Goal: Task Accomplishment & Management: Contribute content

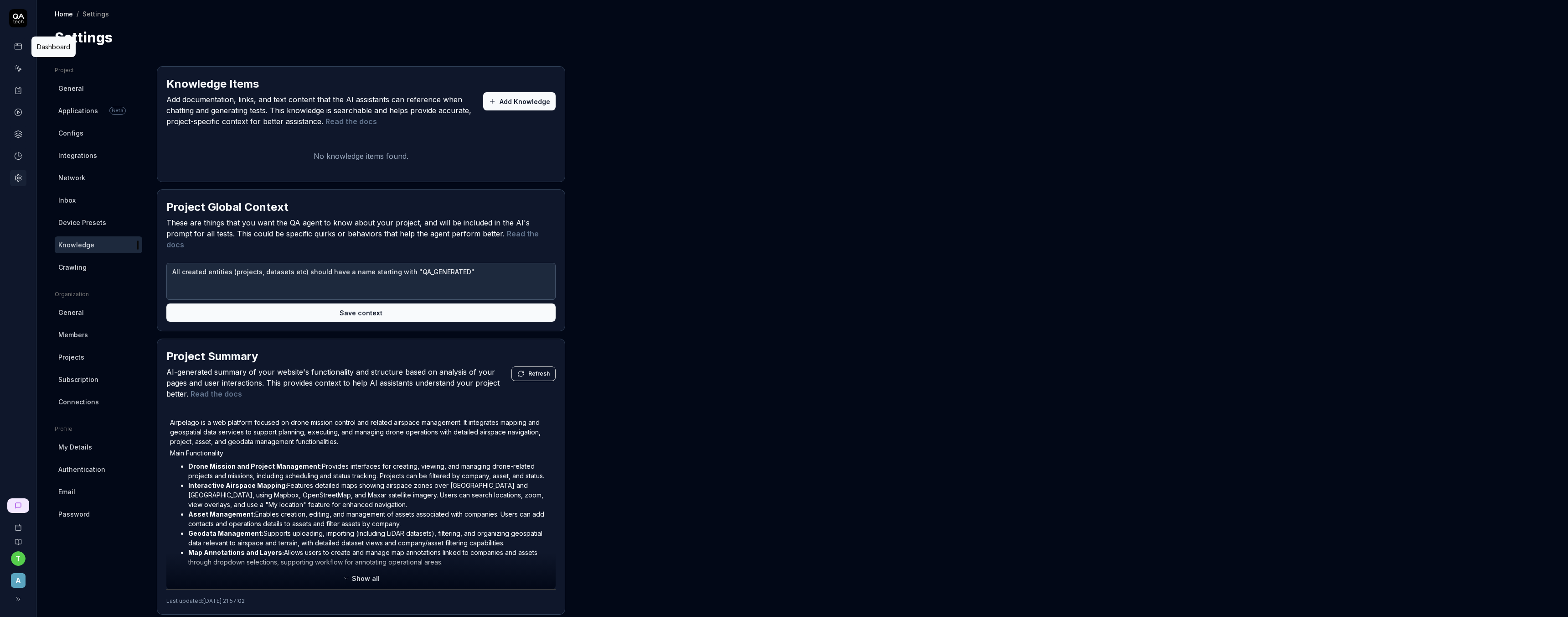
click at [21, 44] on rect at bounding box center [18, 46] width 7 height 5
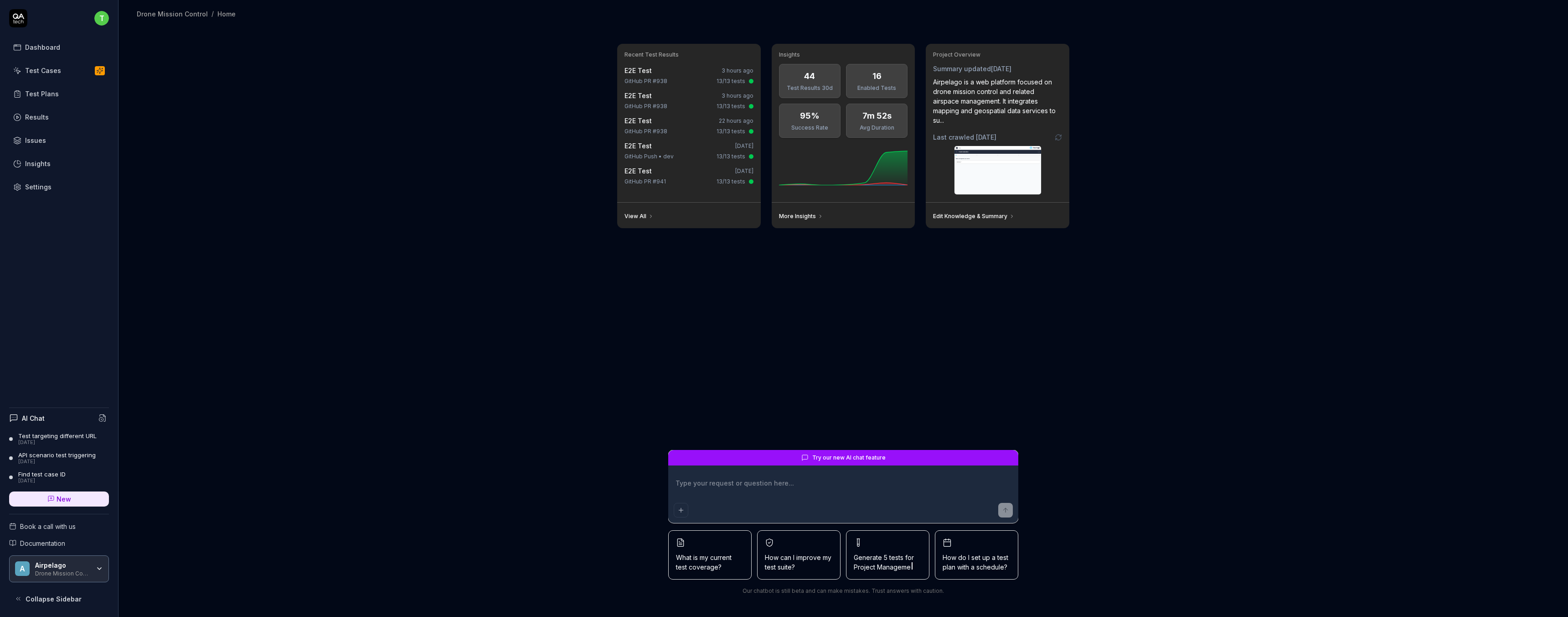
click at [548, 262] on div "Recent Test Results E2E Test 3 hours ago GitHub PR #938 13/13 tests E2E Test 3 …" at bounding box center [843, 321] width 1450 height 589
click at [46, 74] on div "Test Cases" at bounding box center [43, 70] width 36 height 9
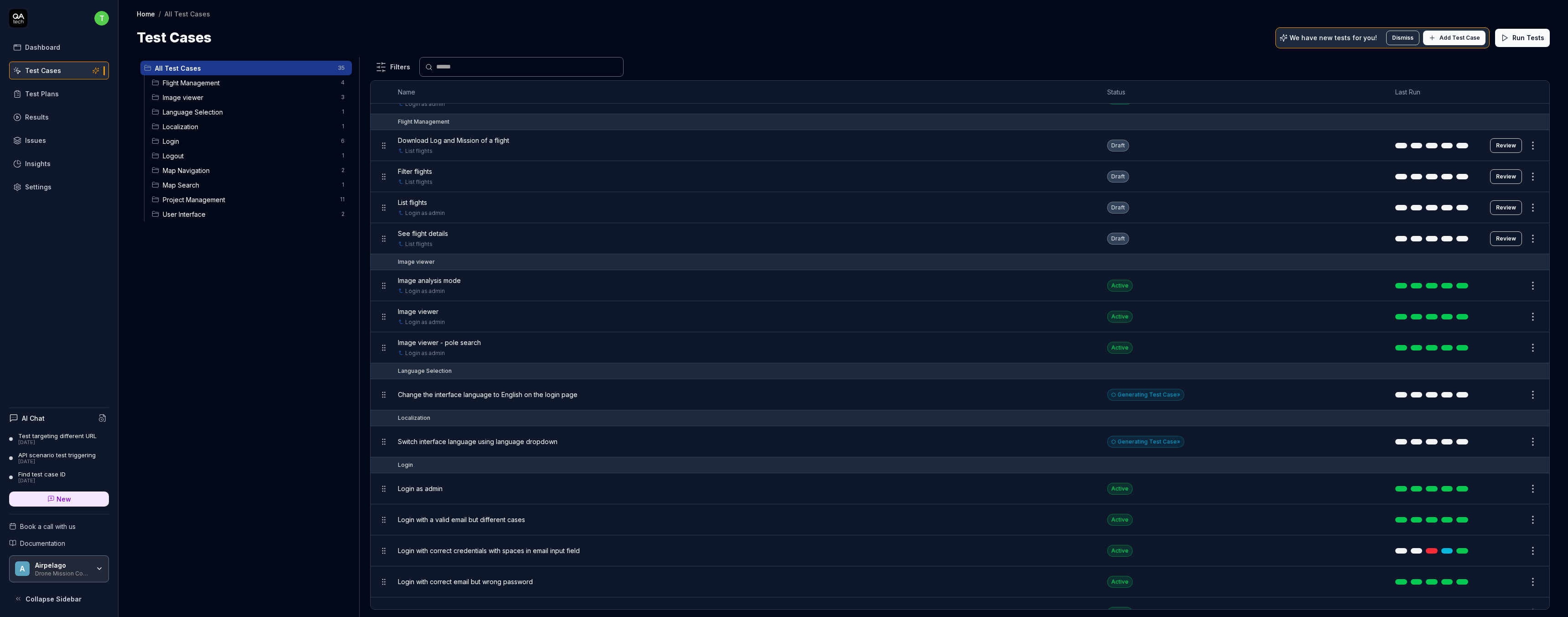
scroll to position [67, 0]
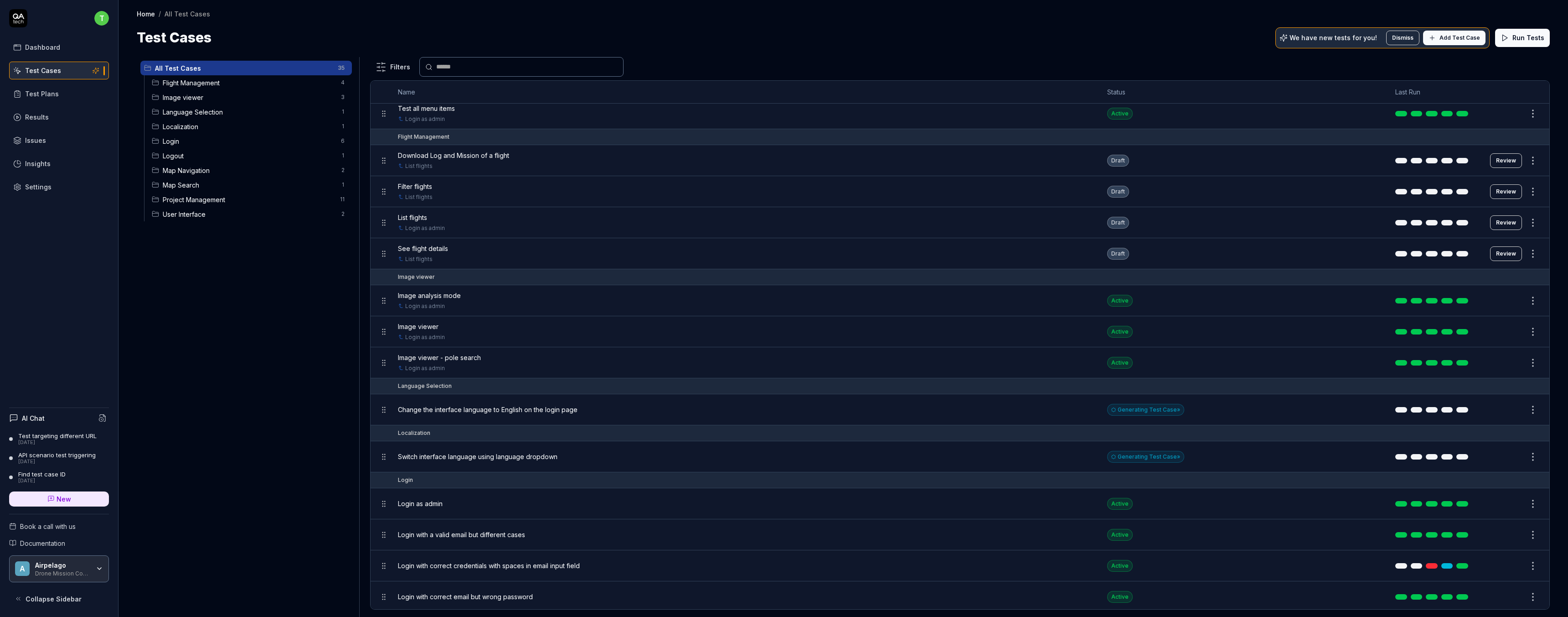
click at [463, 356] on span "Image viewer - pole search" at bounding box center [439, 358] width 83 height 9
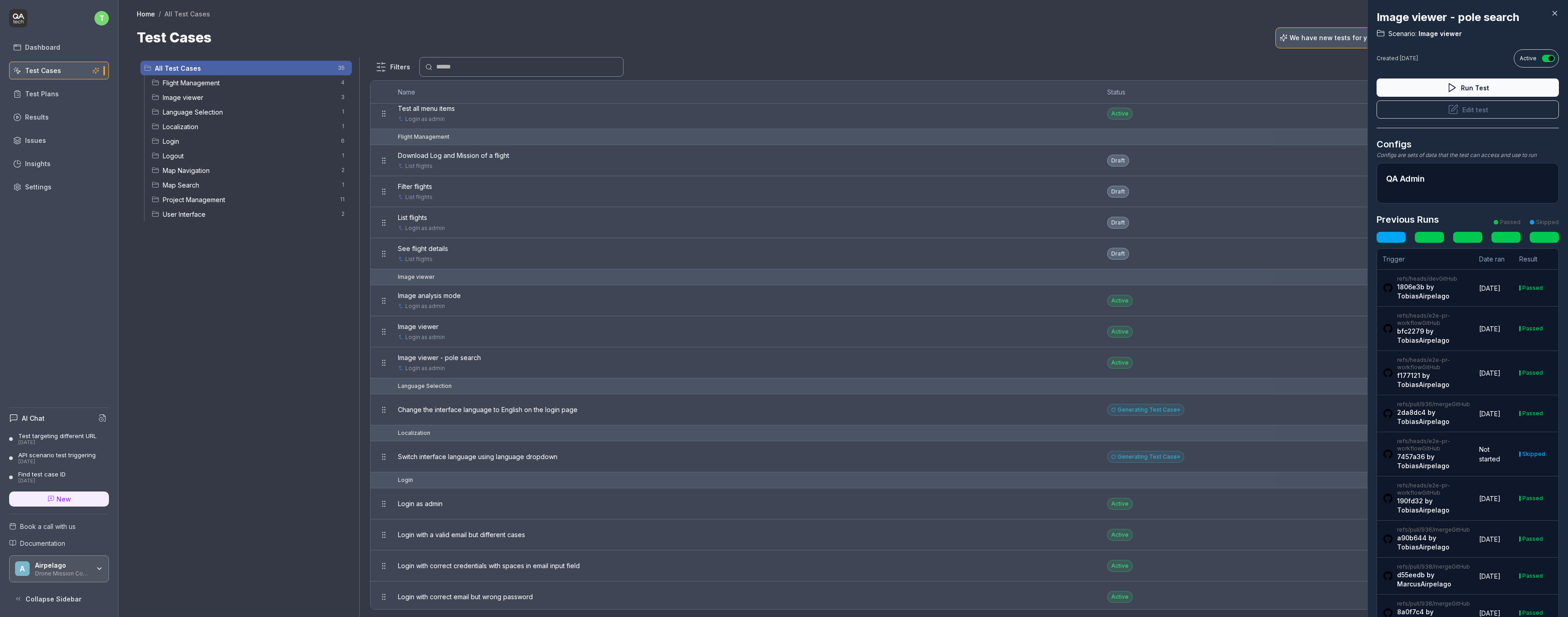
click at [1546, 235] on link at bounding box center [1545, 237] width 29 height 11
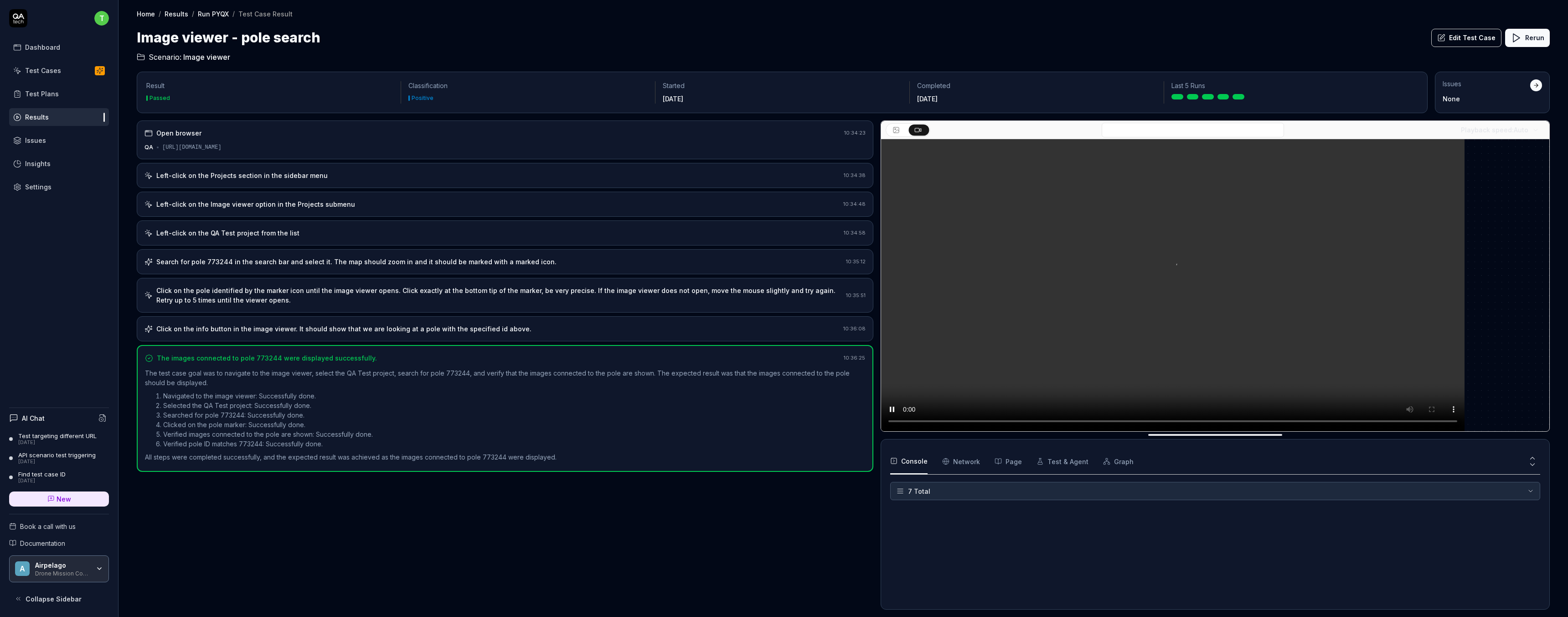
scroll to position [78, 0]
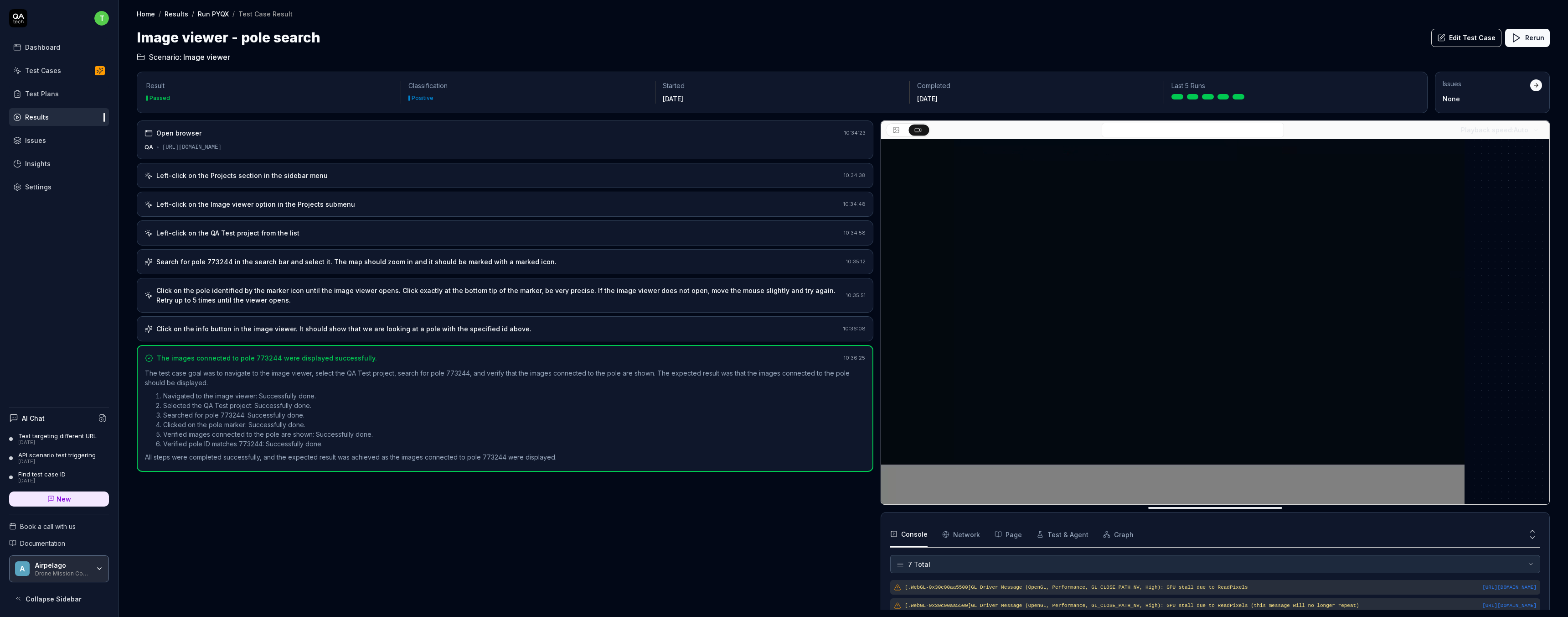
click at [221, 143] on div "[URL][DOMAIN_NAME]" at bounding box center [192, 147] width 60 height 9
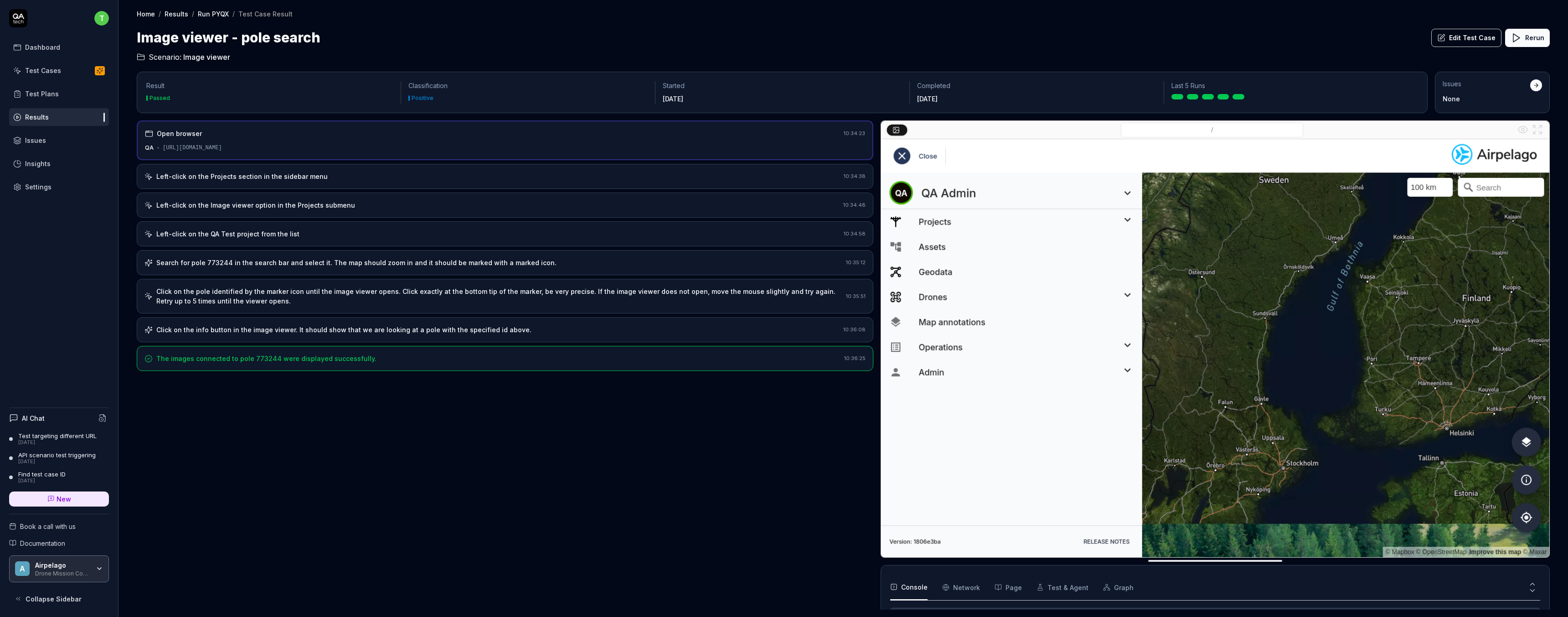
click at [308, 177] on div "Left-click on the Projects section in the sidebar menu" at bounding box center [242, 177] width 172 height 9
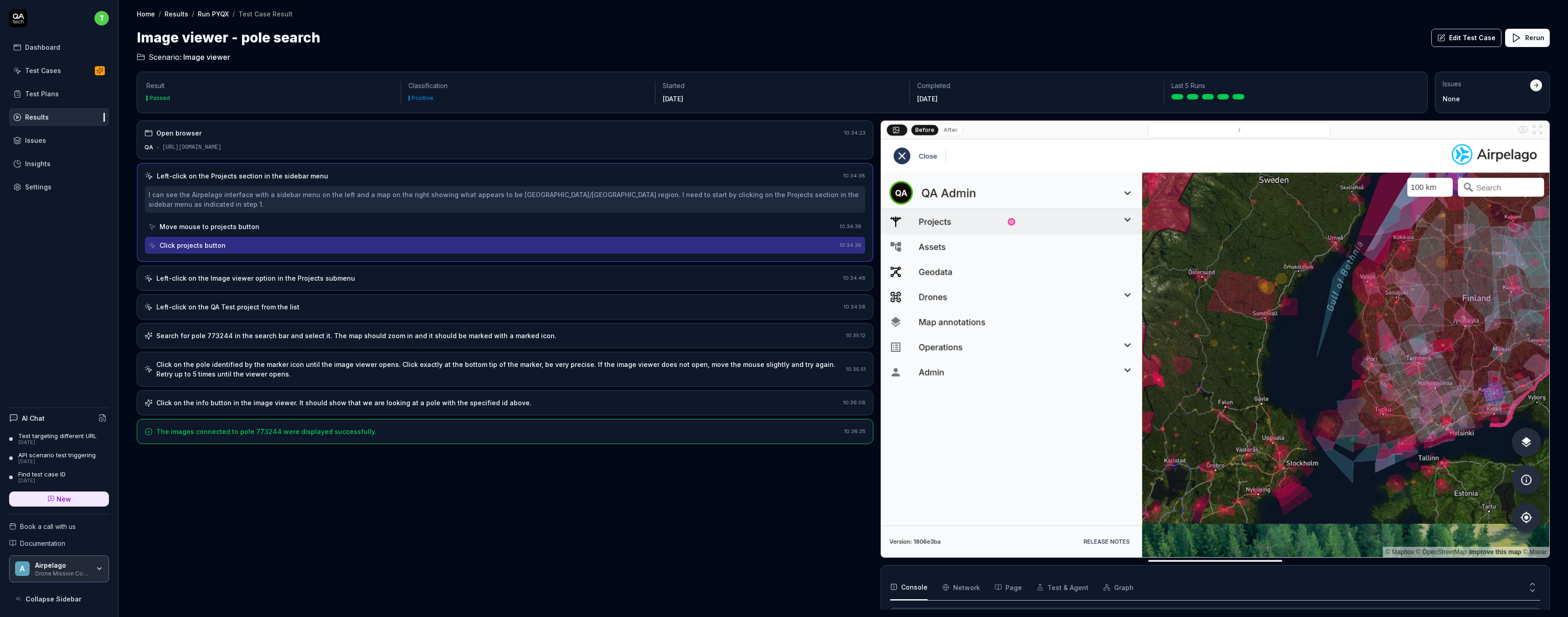
click at [233, 221] on div "Move mouse to projects button" at bounding box center [209, 226] width 100 height 9
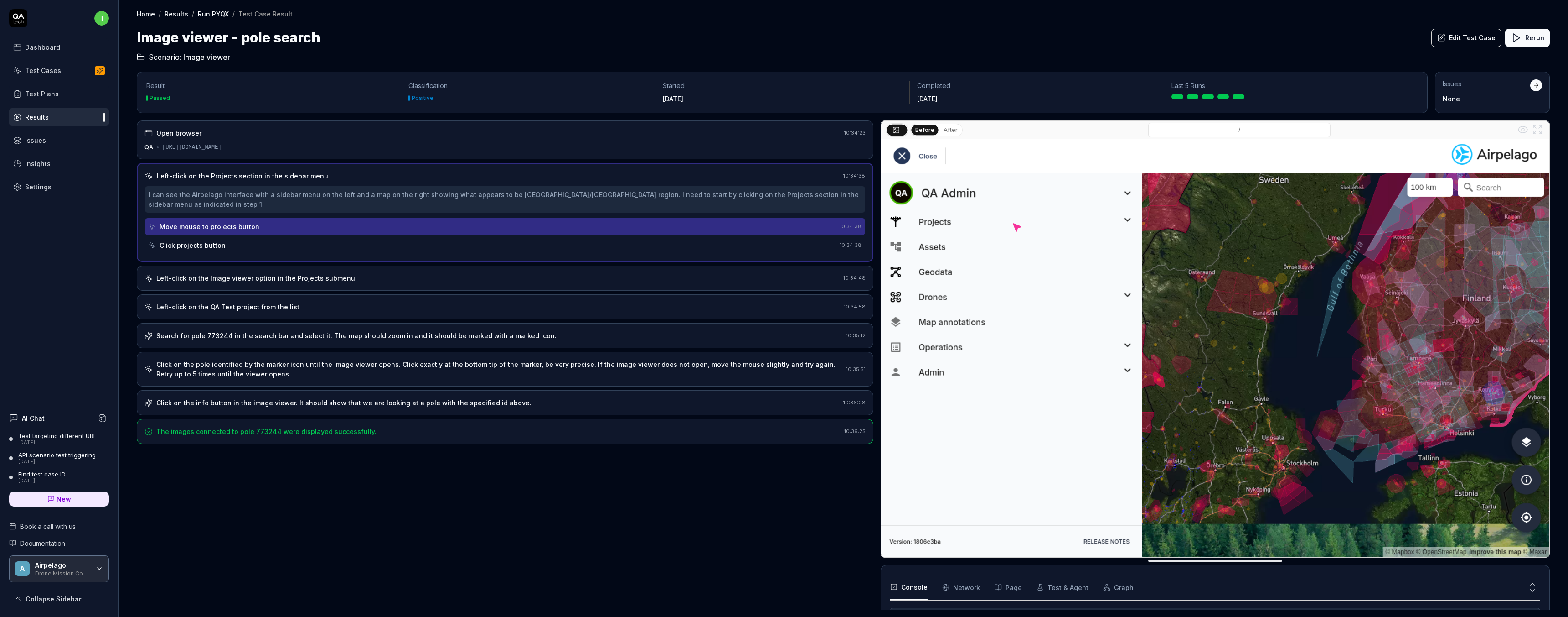
click at [223, 237] on div "Click projects button" at bounding box center [492, 245] width 688 height 17
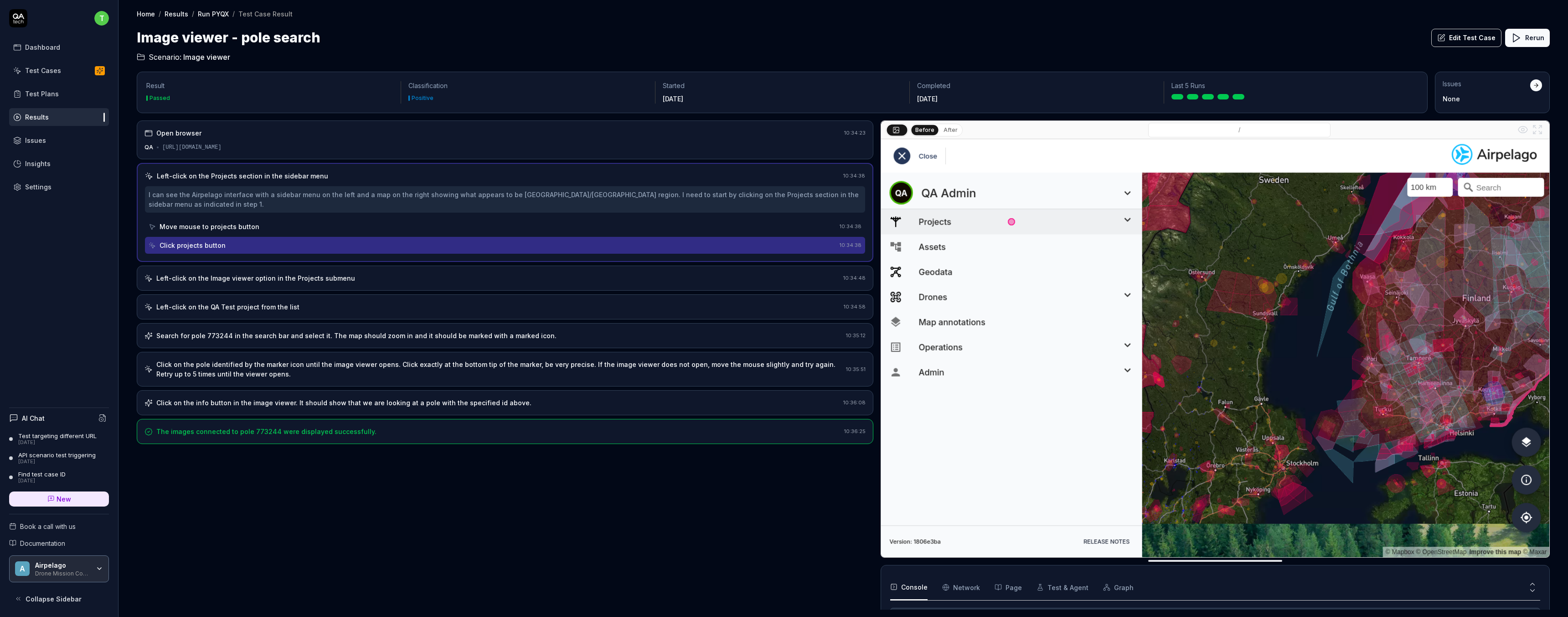
click at [217, 175] on div "Left-click on the Projects section in the sidebar menu" at bounding box center [243, 176] width 172 height 9
click at [193, 138] on div "Open browser 10:34:23 QA [URL][DOMAIN_NAME]" at bounding box center [505, 140] width 736 height 39
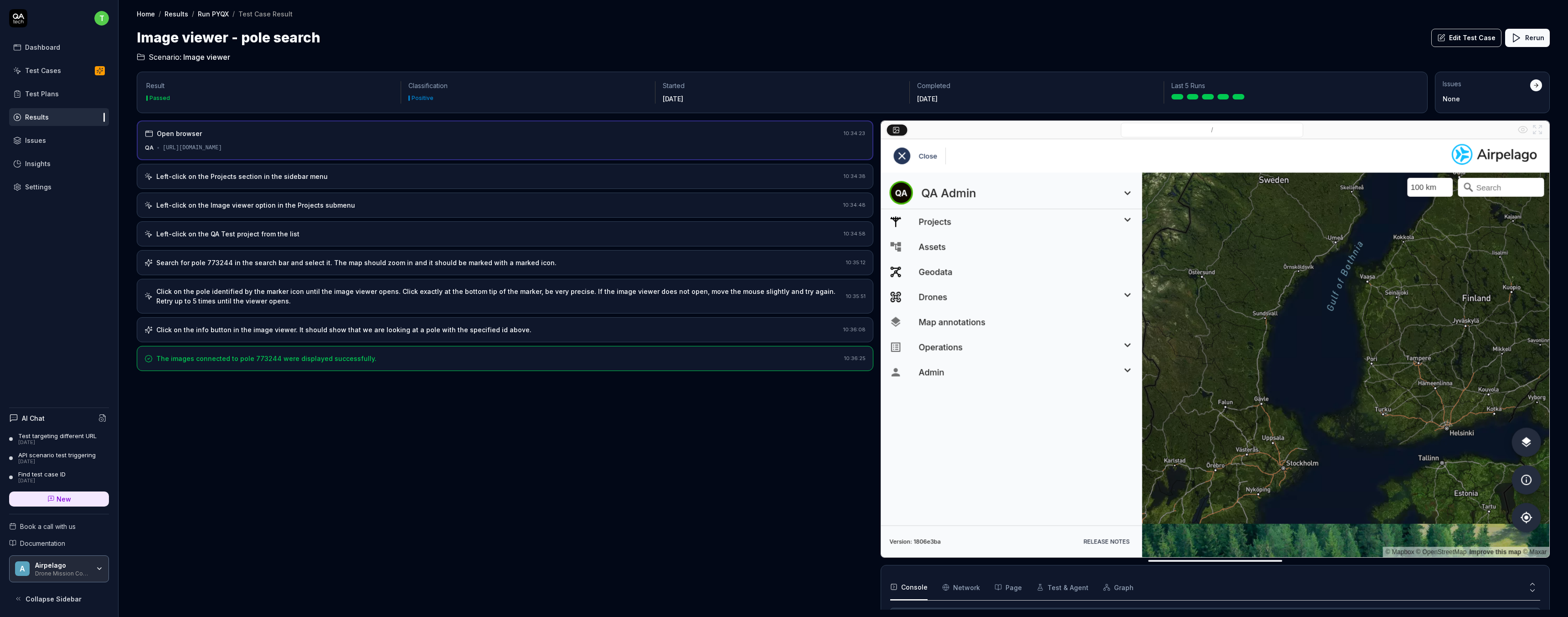
click at [211, 19] on div "Home / Results / Run PYQX / Test Case Result Home / Results / Run PYQX / Test C…" at bounding box center [843, 31] width 1450 height 63
click at [211, 13] on link "Run PYQX" at bounding box center [214, 14] width 31 height 9
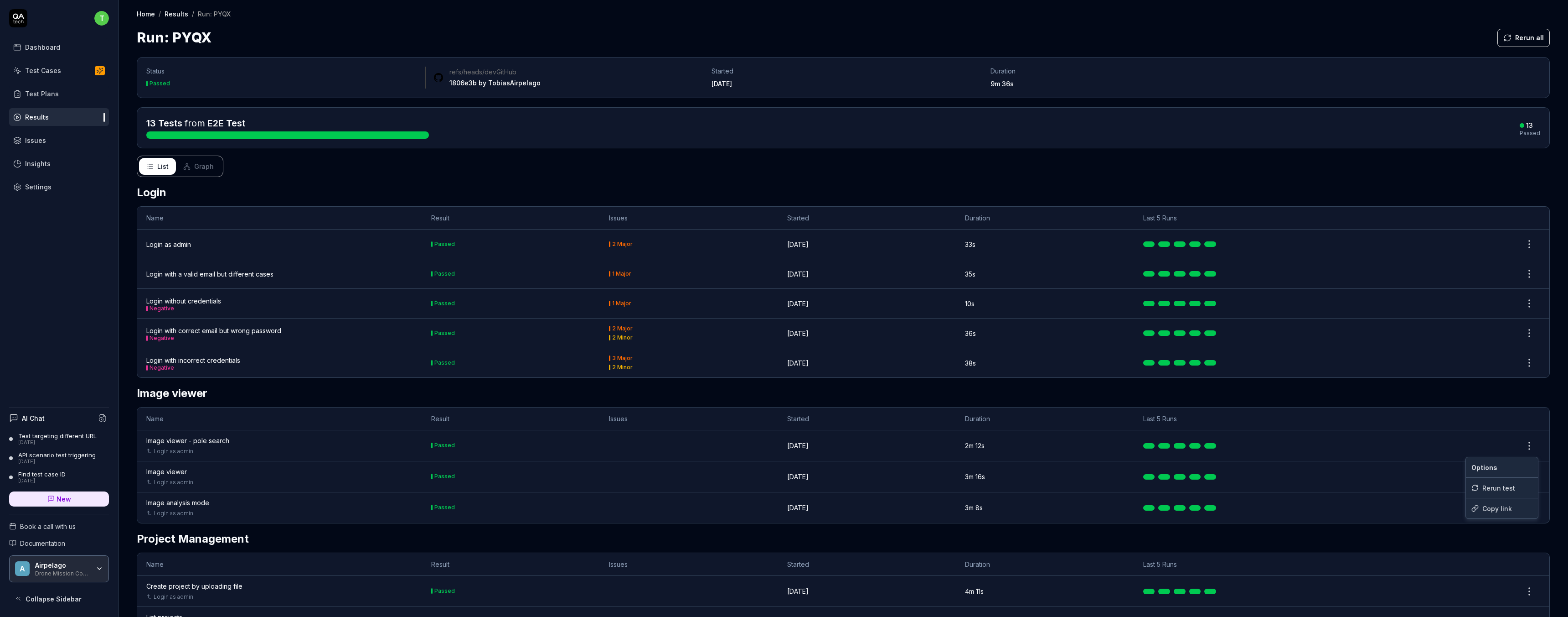
click at [1526, 445] on html "t Dashboard Test Cases Test Plans Results Issues Insights Settings AI Chat Test…" at bounding box center [784, 308] width 1568 height 617
click at [197, 443] on html "t Dashboard Test Cases Test Plans Results Issues Insights Settings AI Chat Test…" at bounding box center [784, 308] width 1568 height 617
click at [203, 441] on div "Image viewer - pole search" at bounding box center [187, 440] width 83 height 9
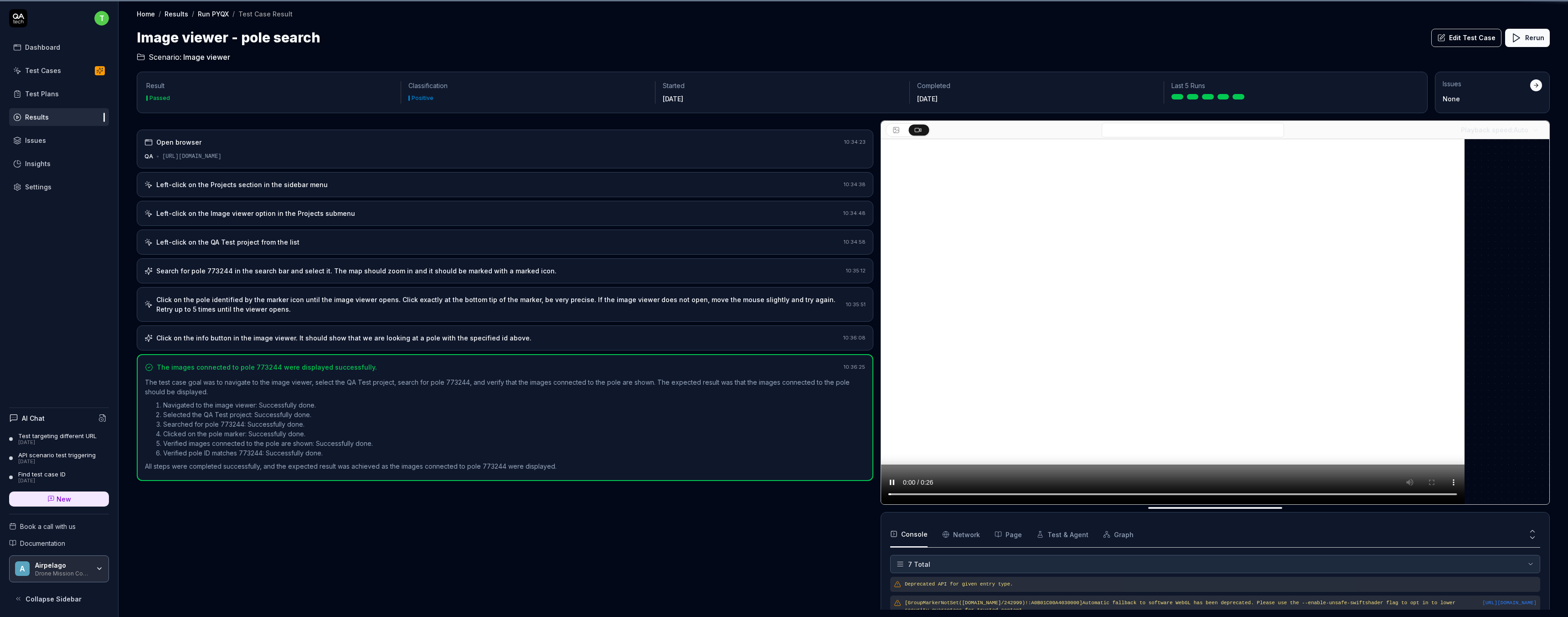
scroll to position [78, 0]
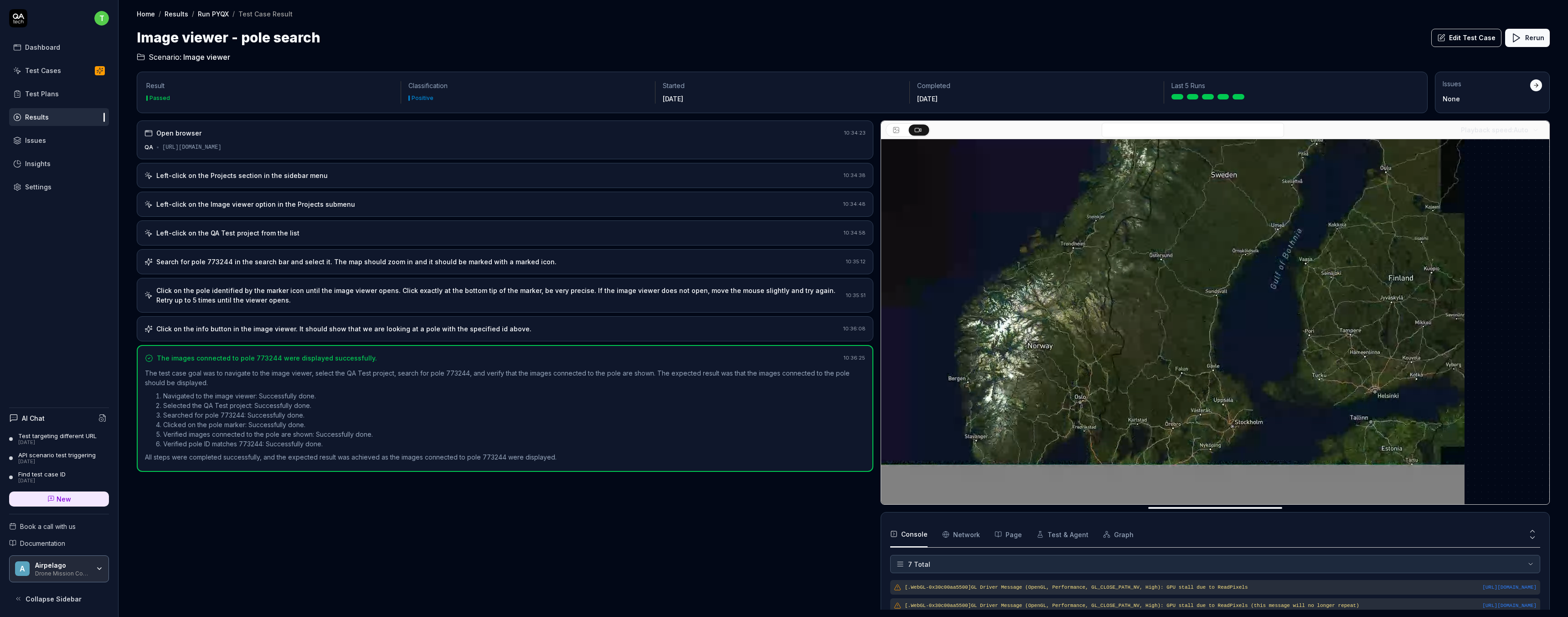
click at [1457, 39] on button "Edit Test Case" at bounding box center [1466, 38] width 70 height 19
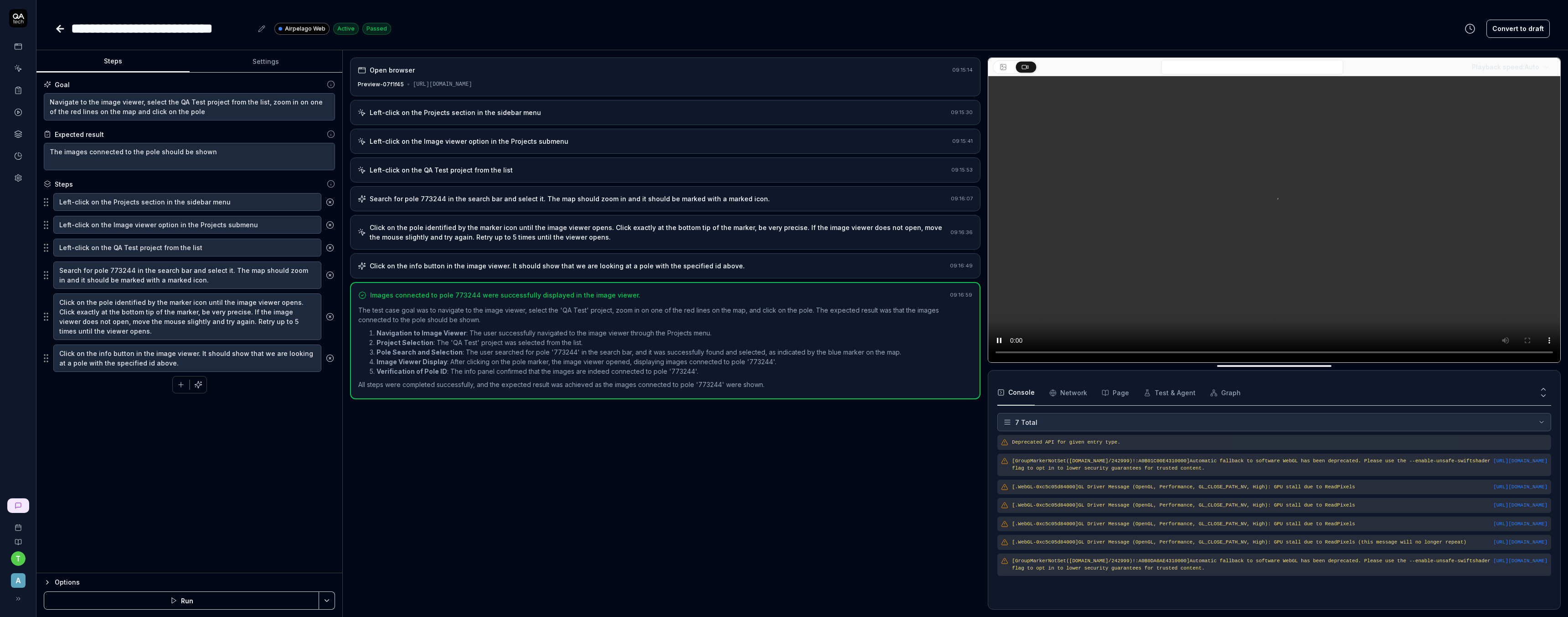
scroll to position [55, 0]
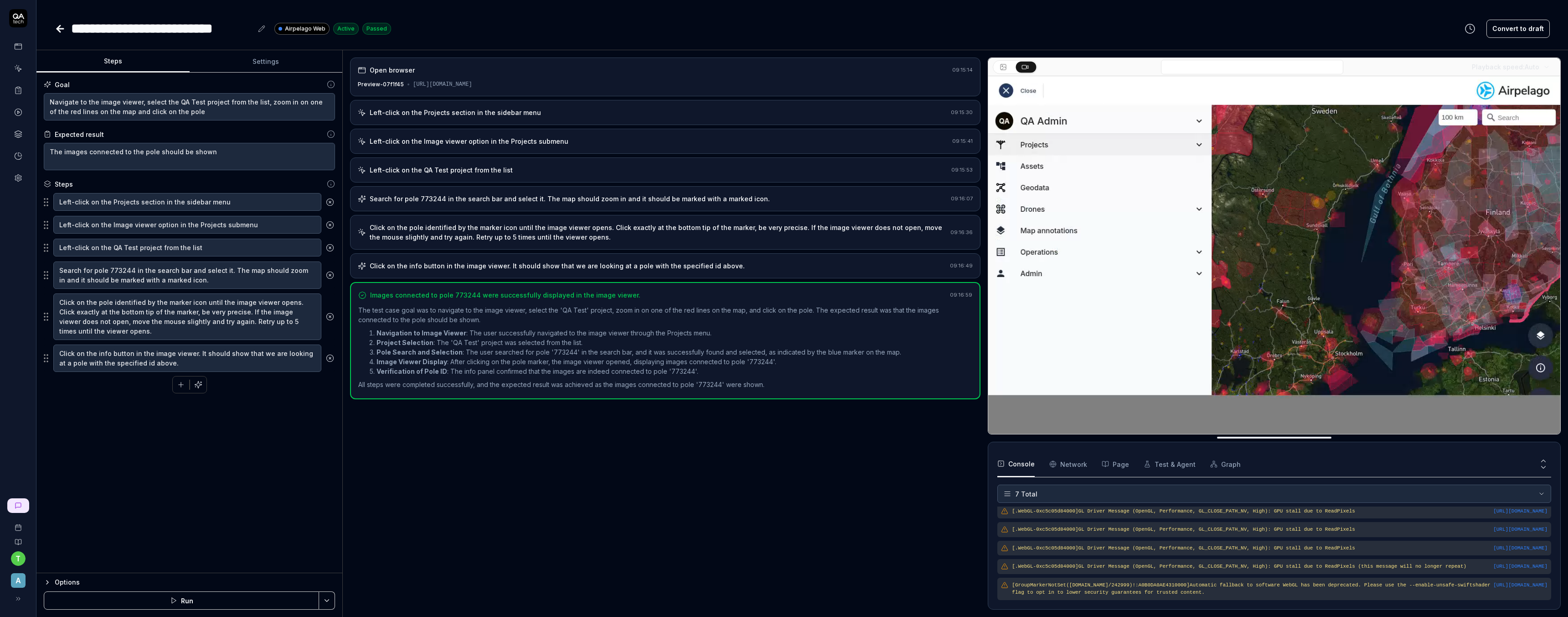
click at [440, 81] on div "[URL][DOMAIN_NAME]" at bounding box center [442, 84] width 60 height 9
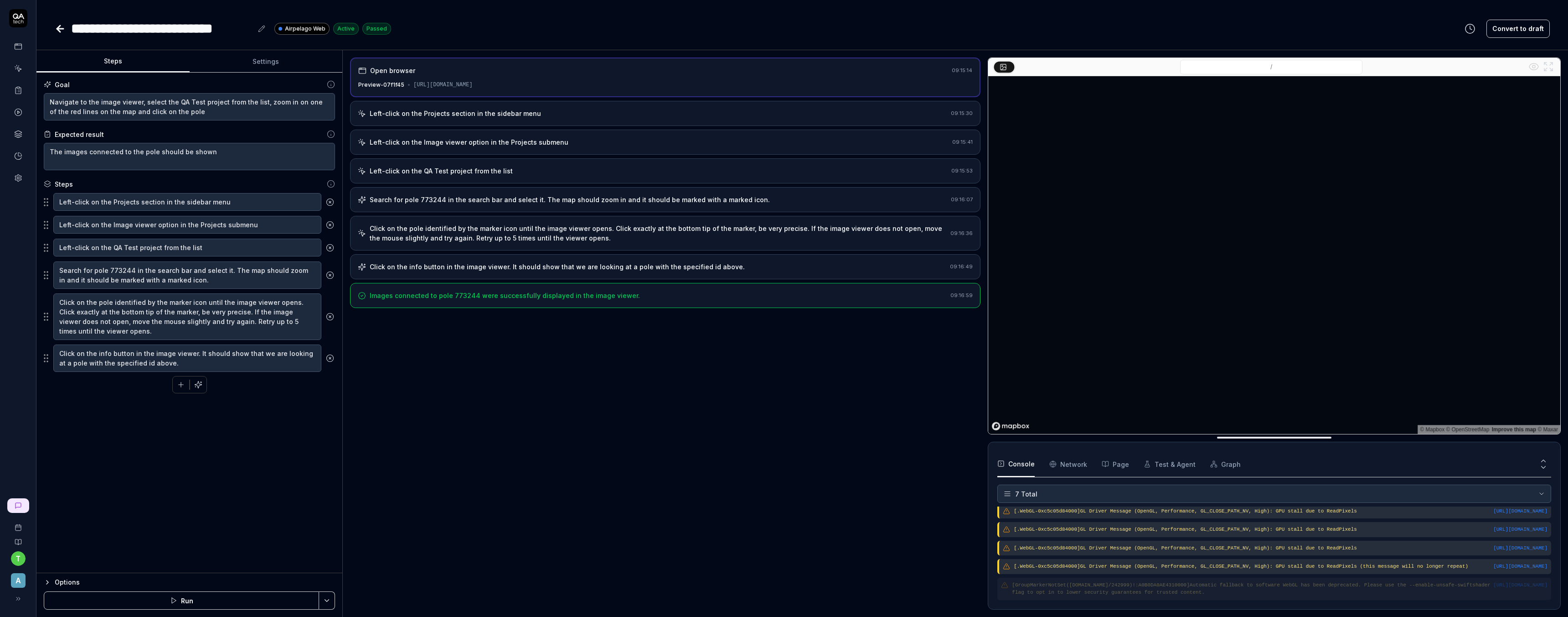
click at [439, 113] on div "Left-click on the Projects section in the sidebar menu" at bounding box center [456, 113] width 172 height 9
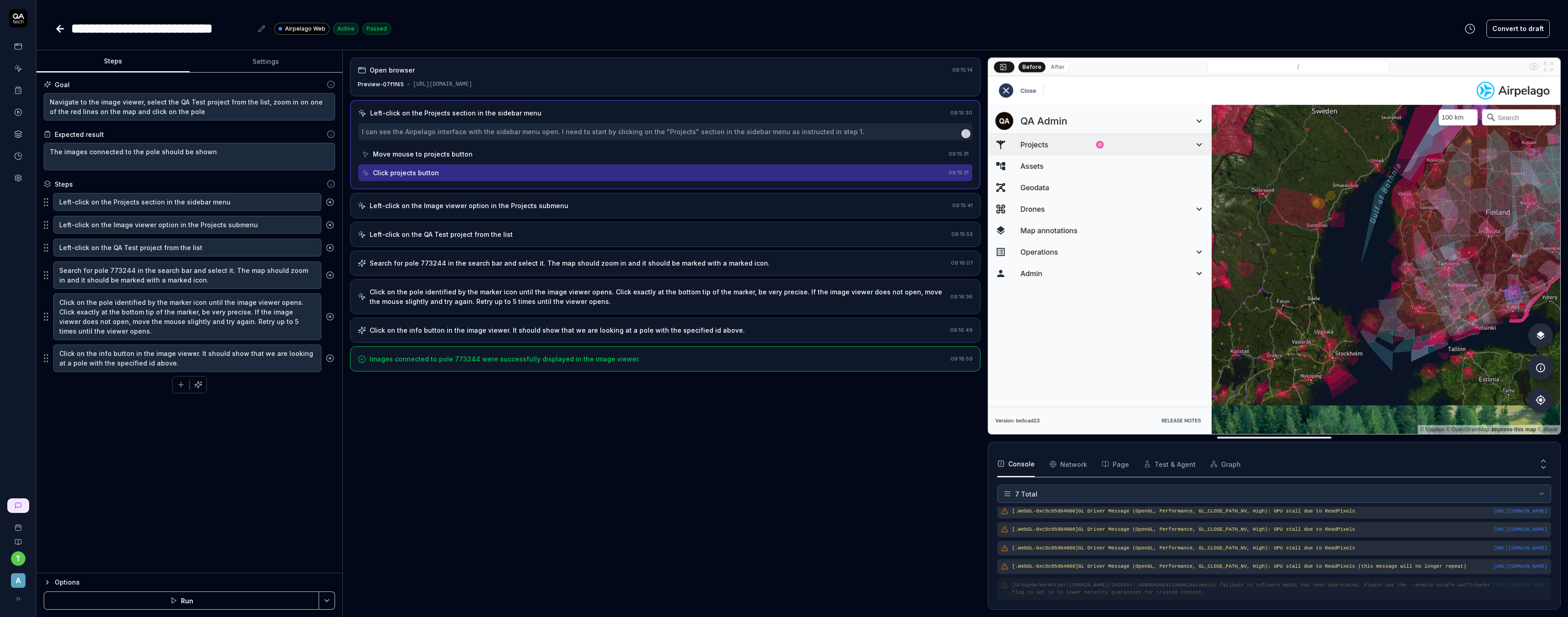
click at [446, 266] on div "Search for pole 773244 in the search bar and select it. The map should zoom in …" at bounding box center [569, 263] width 400 height 9
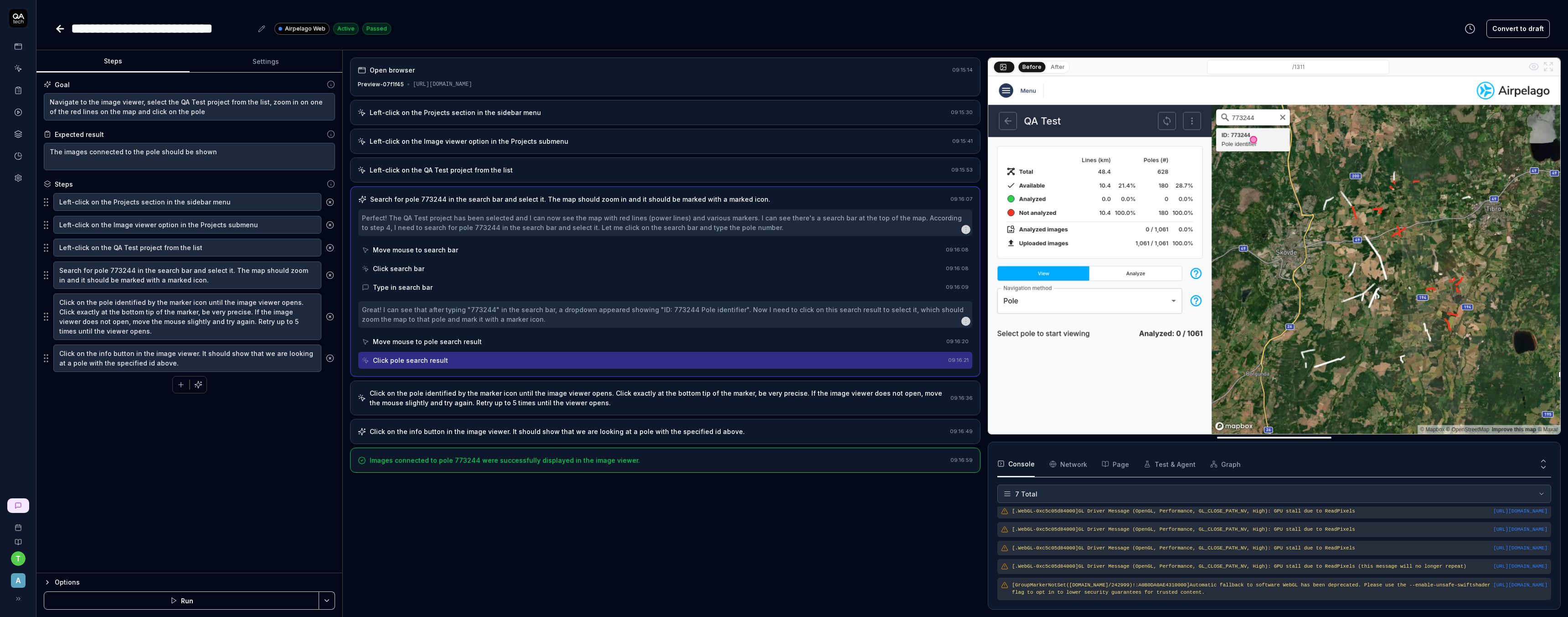
click at [418, 112] on div "Left-click on the Projects section in the sidebar menu" at bounding box center [456, 112] width 172 height 9
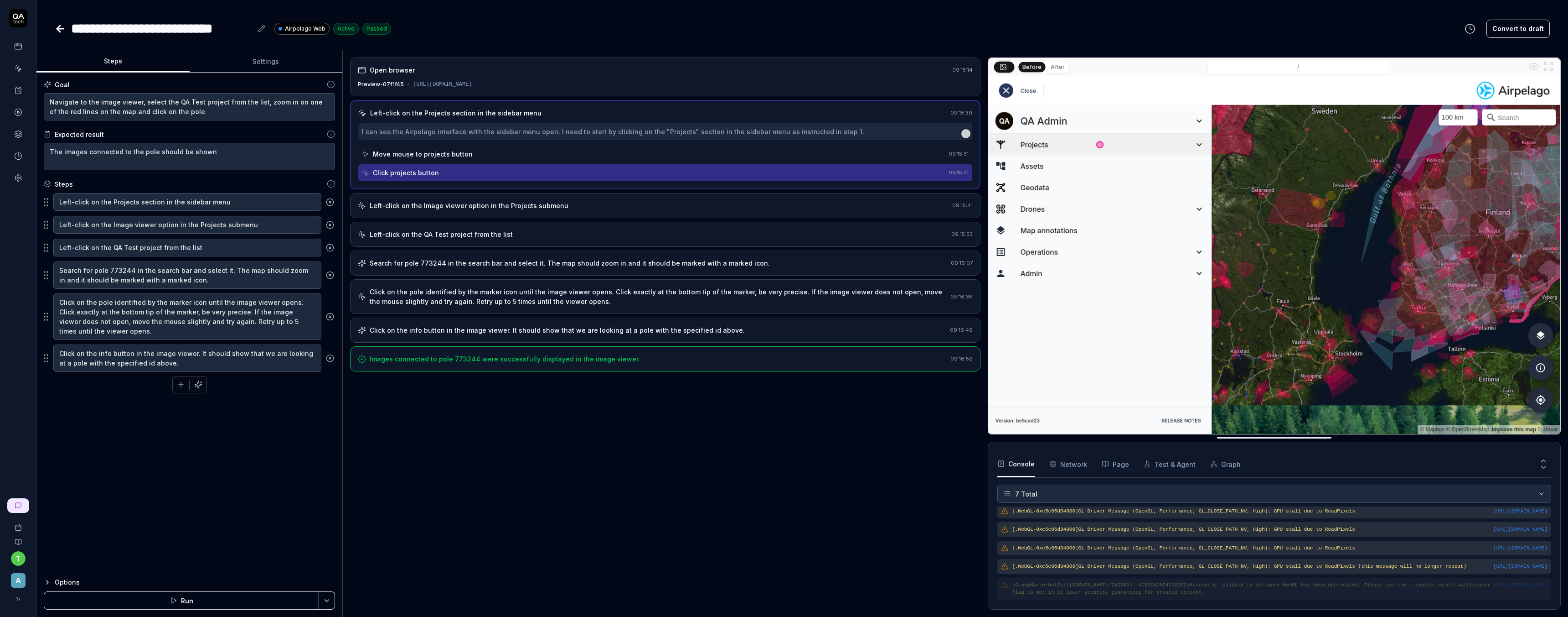
click at [58, 29] on icon at bounding box center [60, 29] width 6 height 0
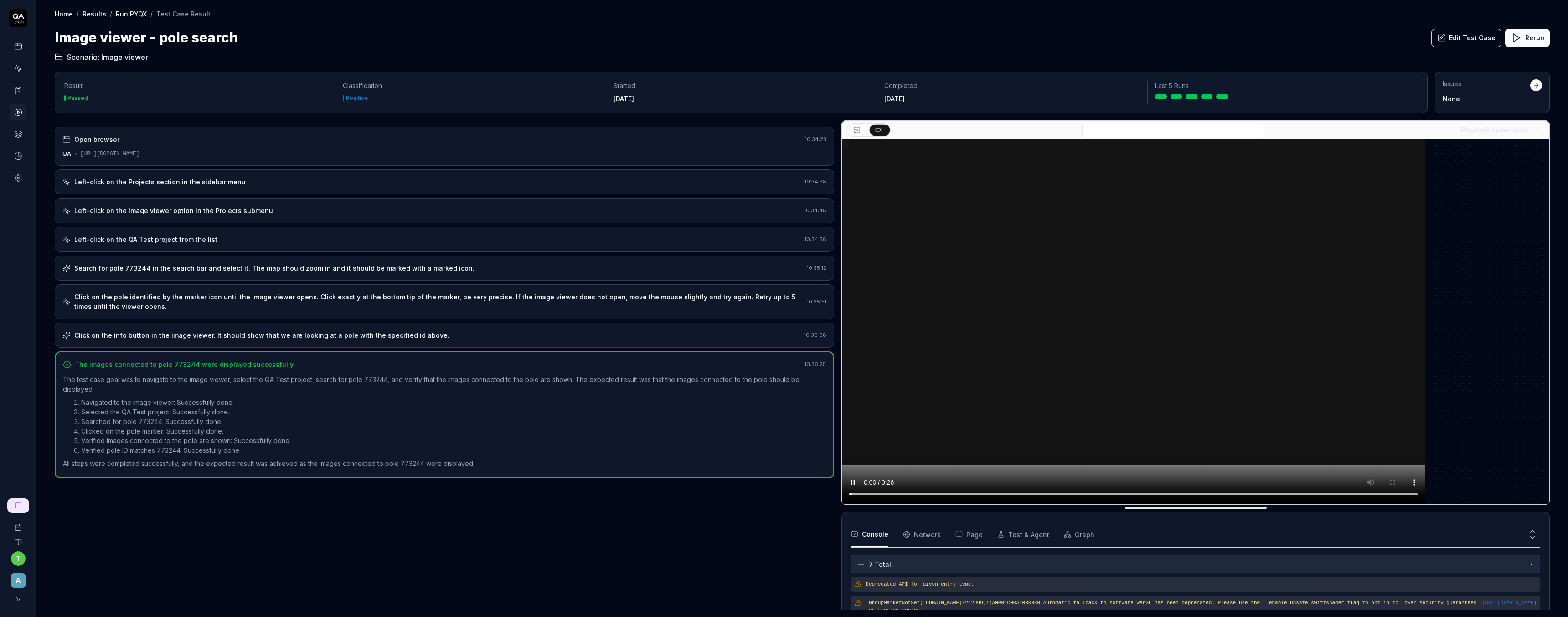
scroll to position [78, 0]
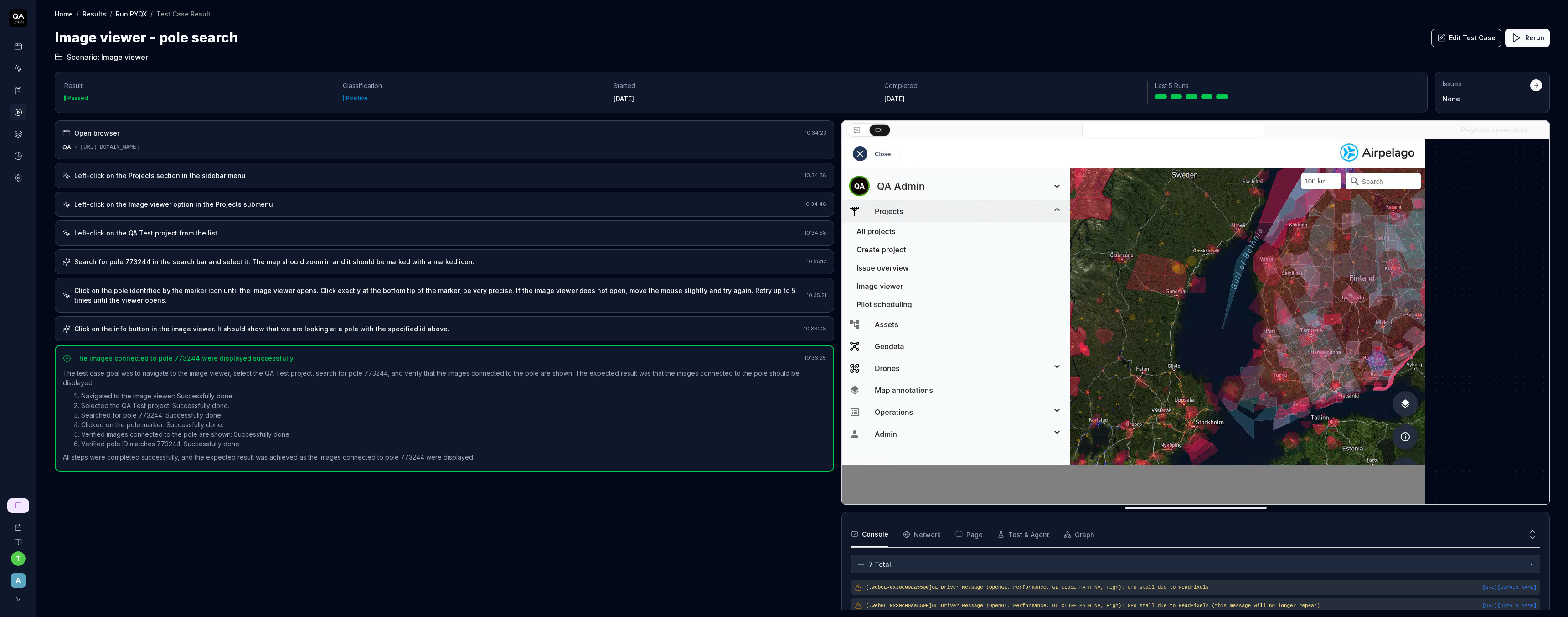
click at [133, 14] on link "Run PYQX" at bounding box center [132, 14] width 31 height 9
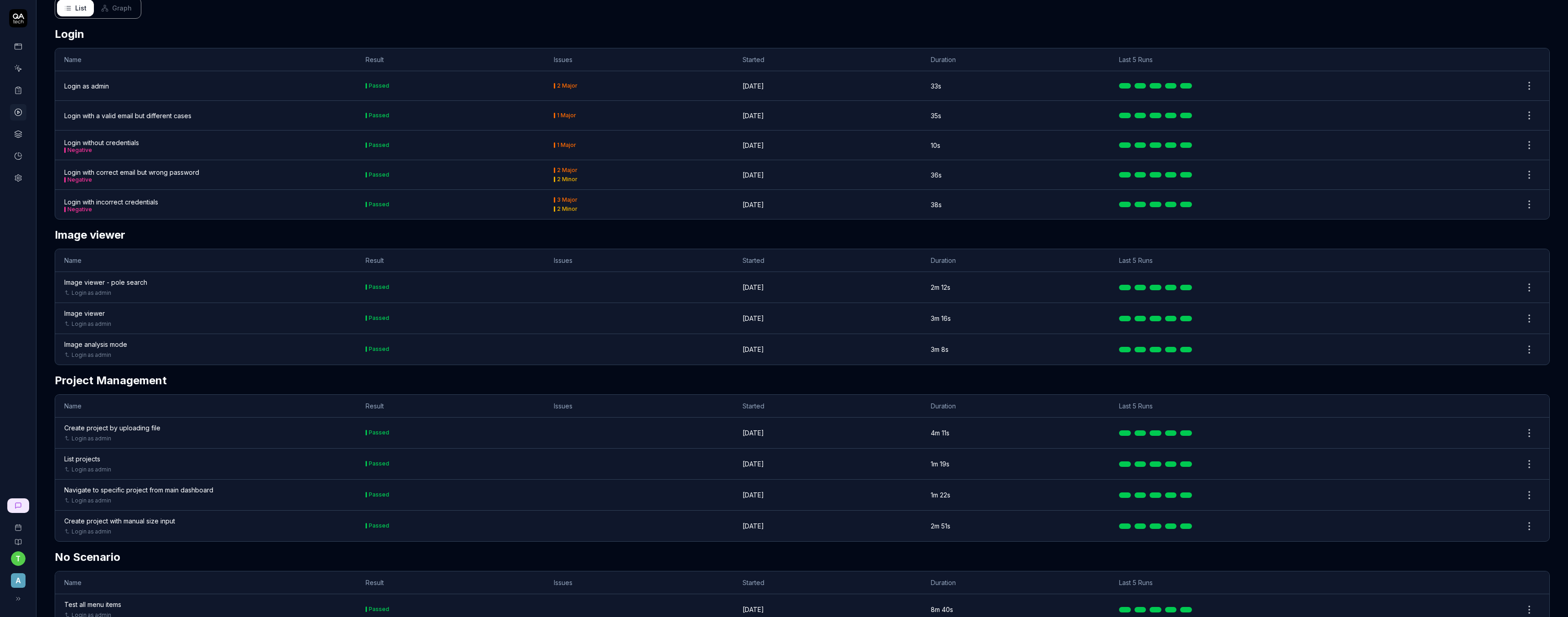
scroll to position [162, 0]
click at [123, 341] on div "Image analysis mode" at bounding box center [95, 341] width 63 height 9
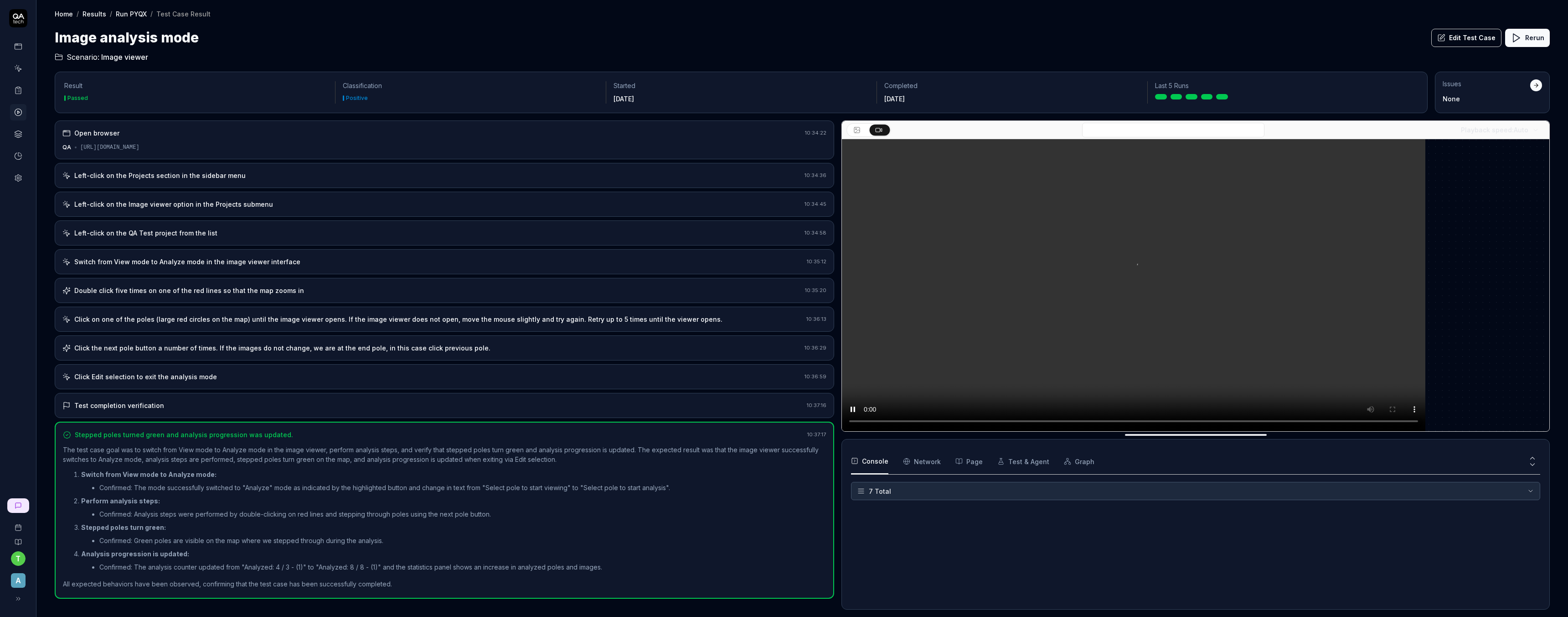
scroll to position [78, 0]
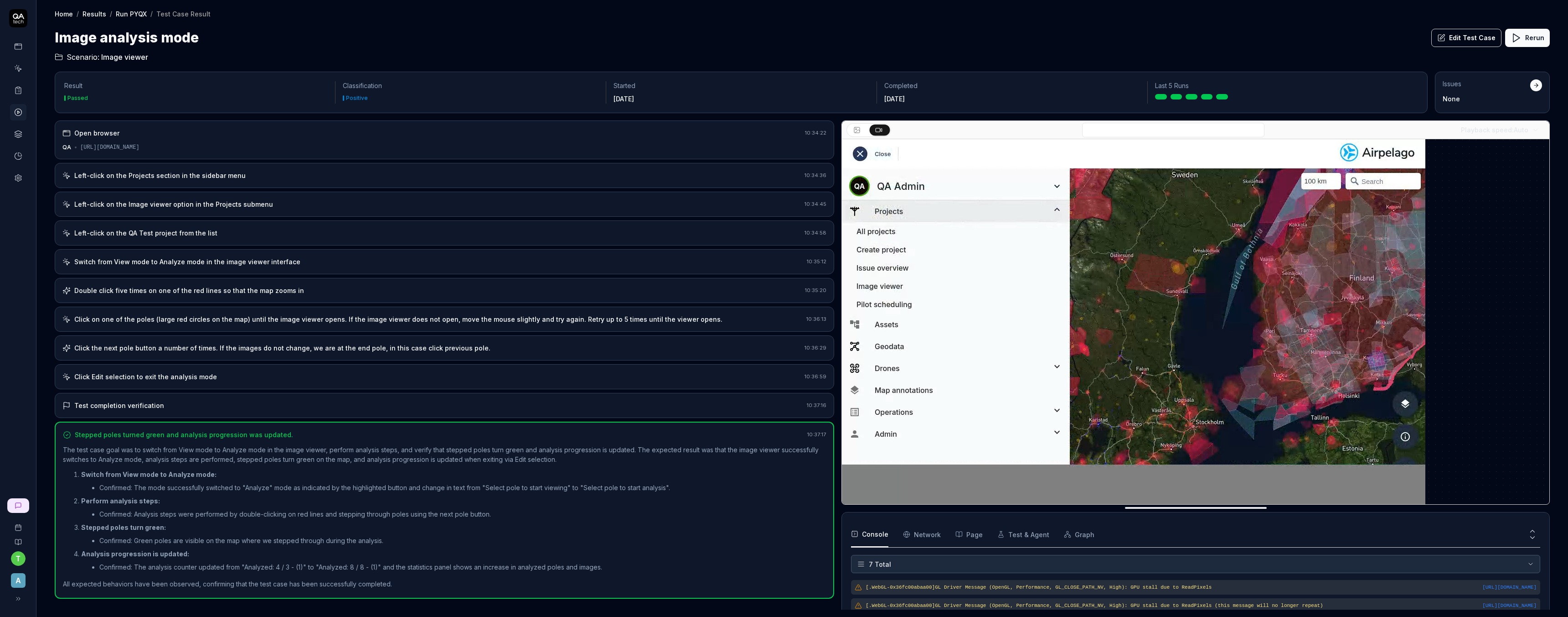
click at [104, 264] on div "Switch from View mode to Analyze mode in the image viewer interface" at bounding box center [187, 262] width 226 height 9
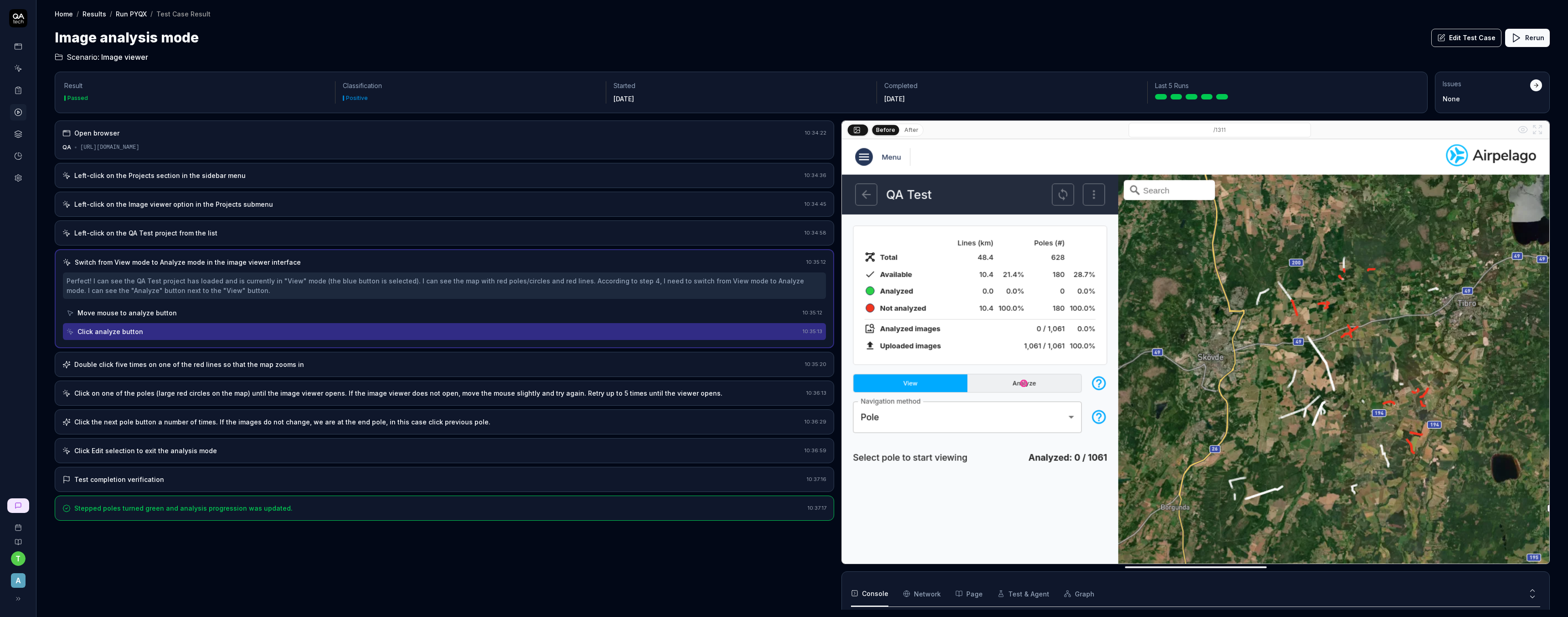
click at [179, 368] on div "Double click five times on one of the red lines so that the map zooms in" at bounding box center [189, 364] width 230 height 9
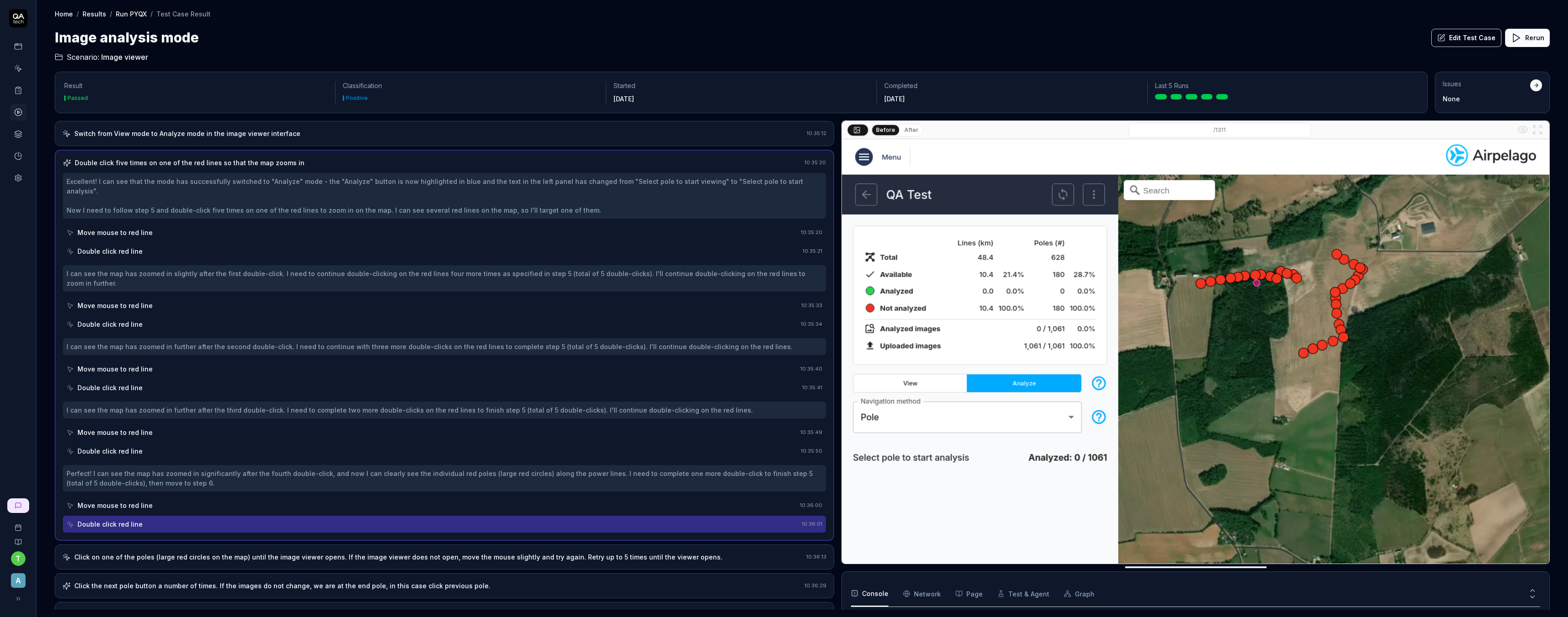
scroll to position [183, 0]
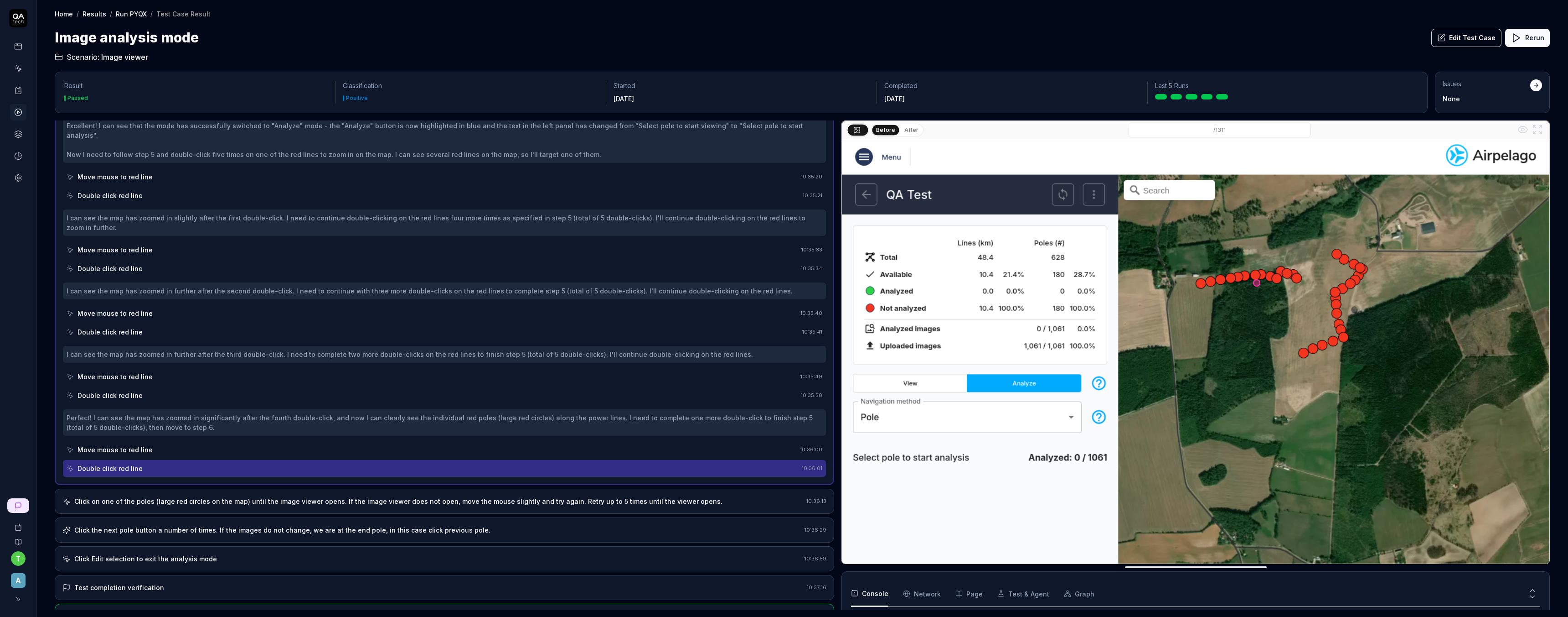
click at [222, 496] on div "Click on one of the poles (large red circles on the map) until the image viewer…" at bounding box center [398, 501] width 648 height 9
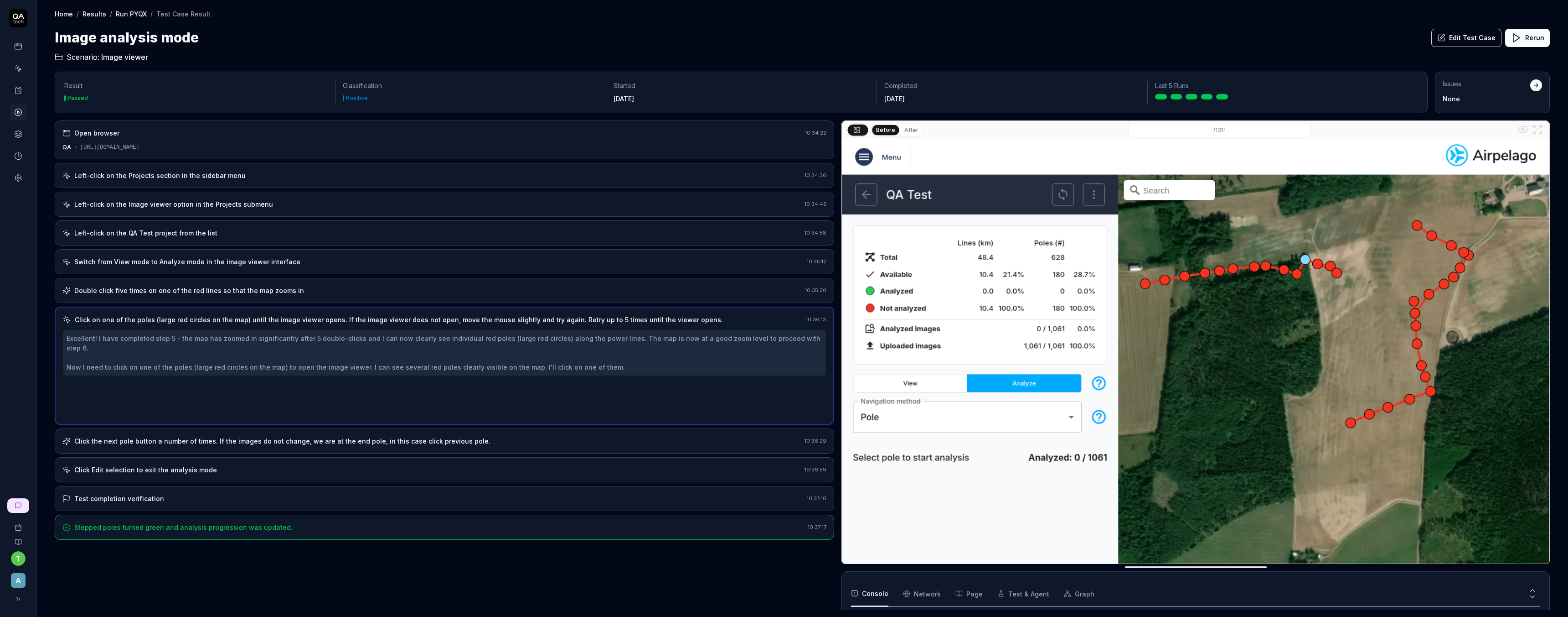
scroll to position [0, 0]
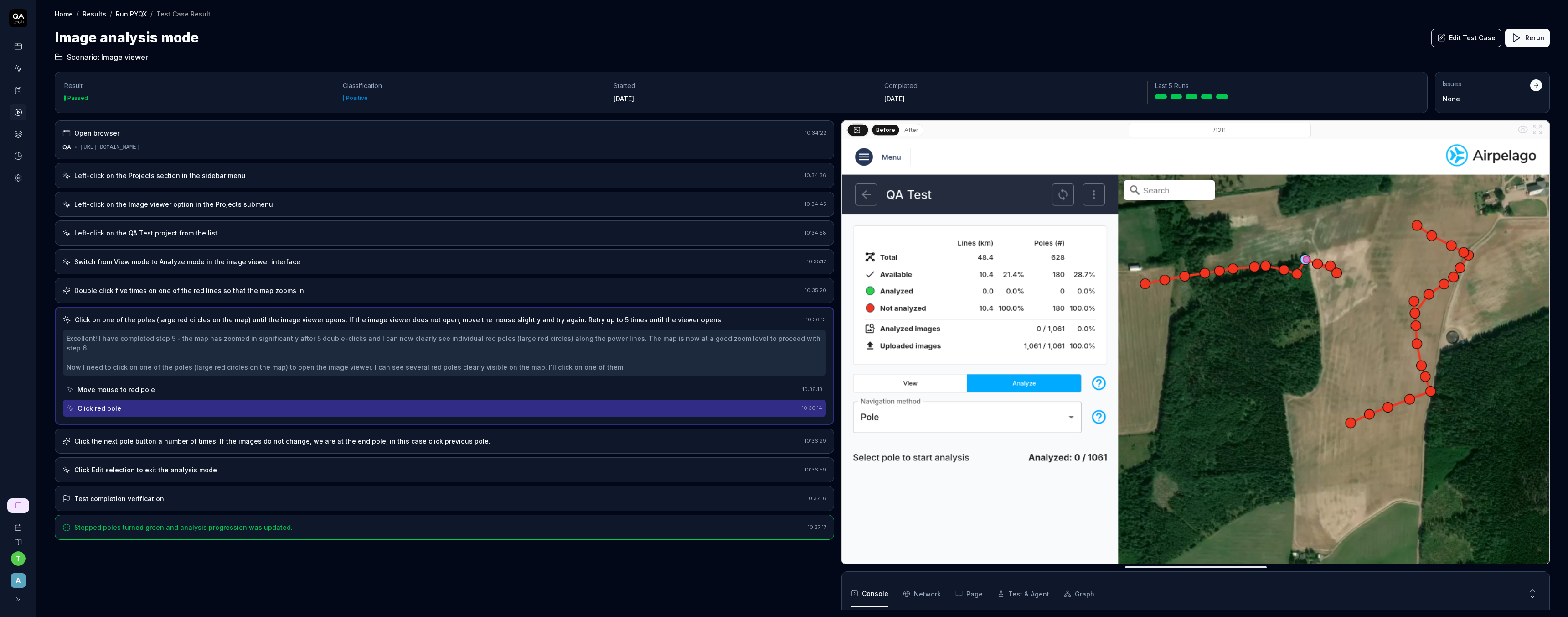
click at [124, 385] on div "Move mouse to red pole" at bounding box center [116, 389] width 77 height 9
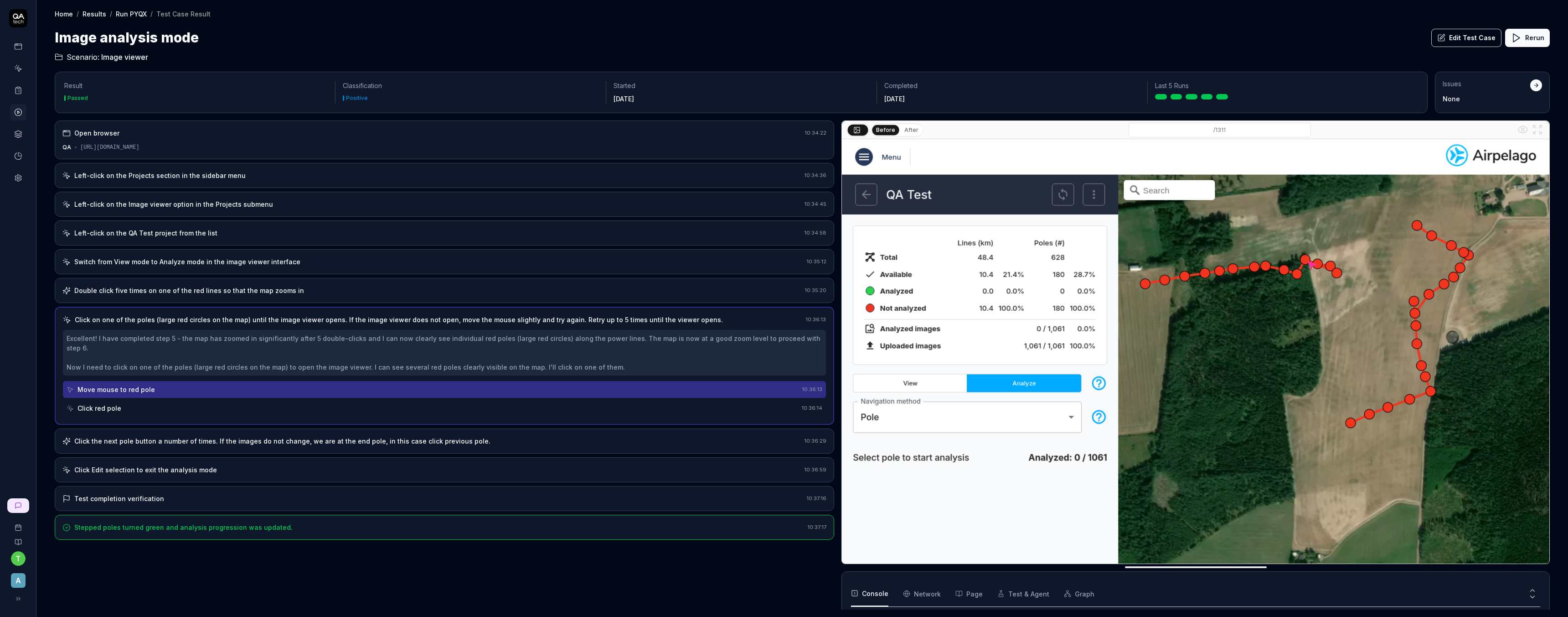
click at [121, 401] on div "Click red pole" at bounding box center [432, 408] width 732 height 17
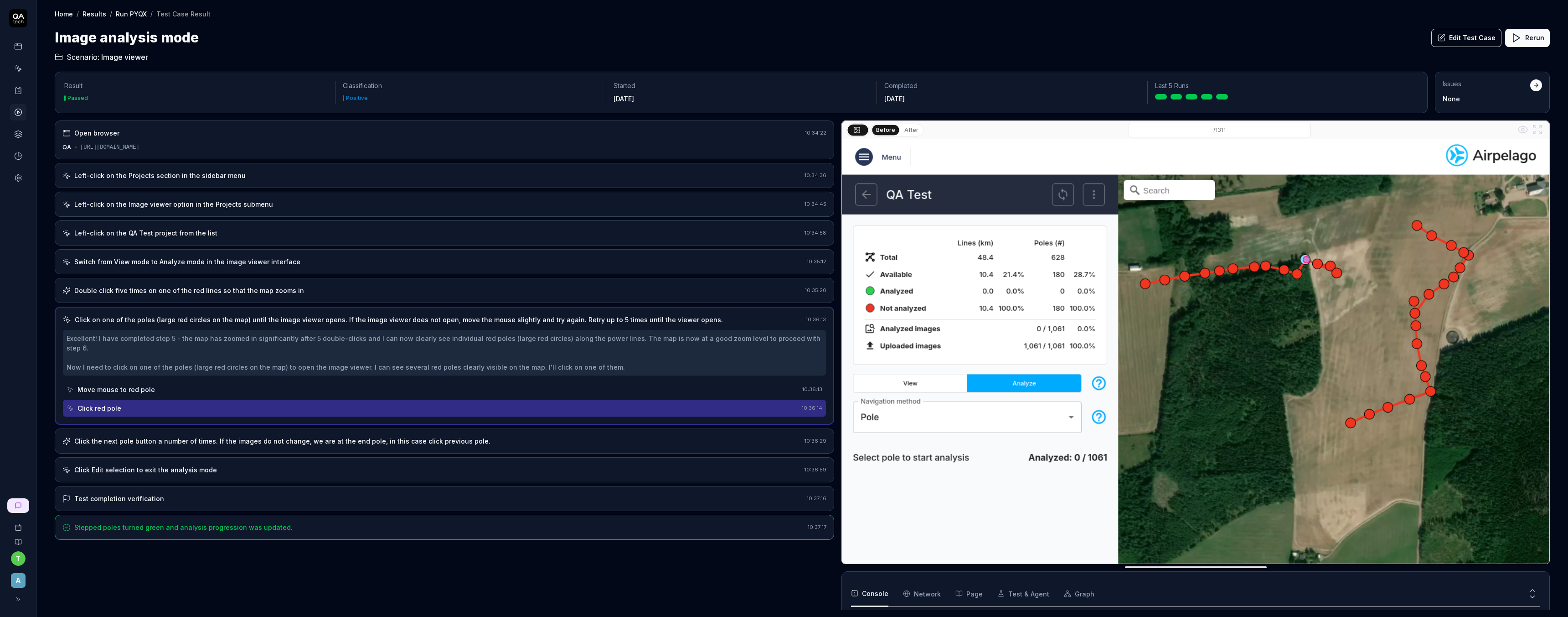
click at [19, 21] on icon at bounding box center [19, 19] width 19 height 19
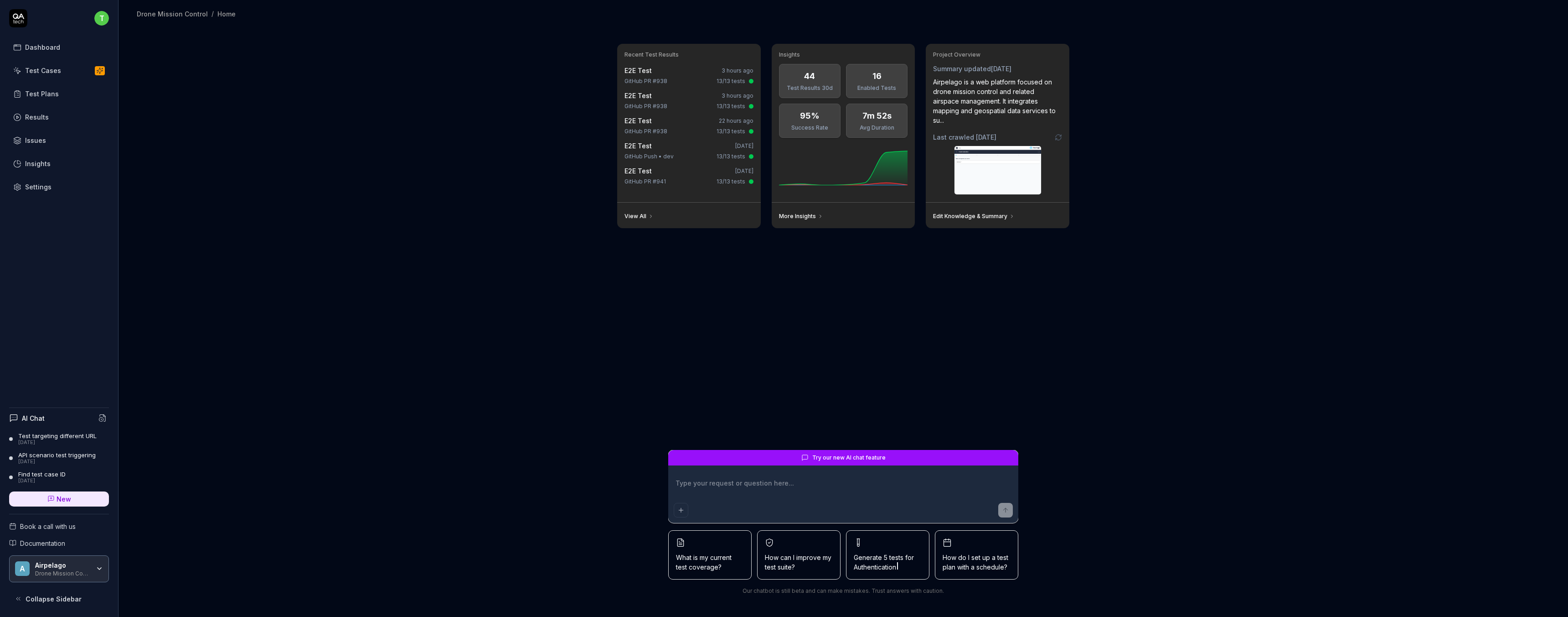
click at [63, 74] on link "Test Cases" at bounding box center [59, 70] width 100 height 18
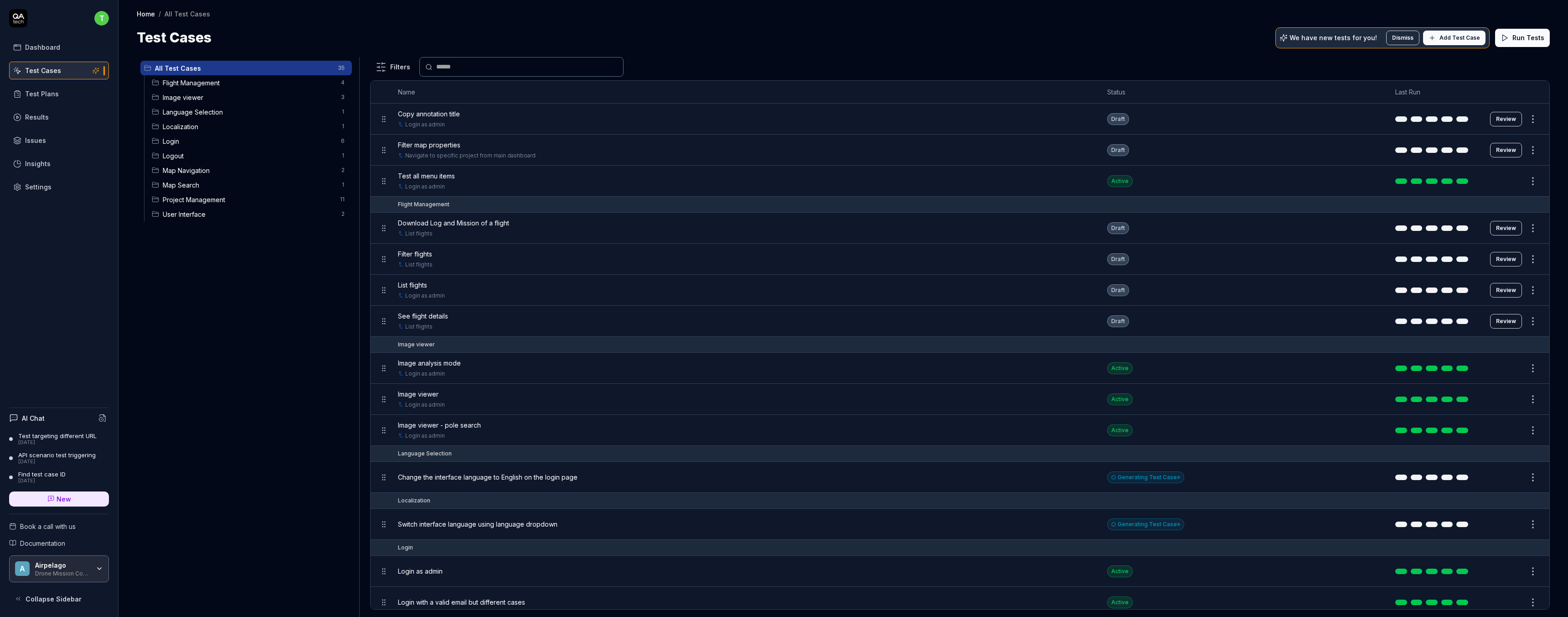
click at [1454, 36] on span "Add Test Case" at bounding box center [1460, 38] width 40 height 9
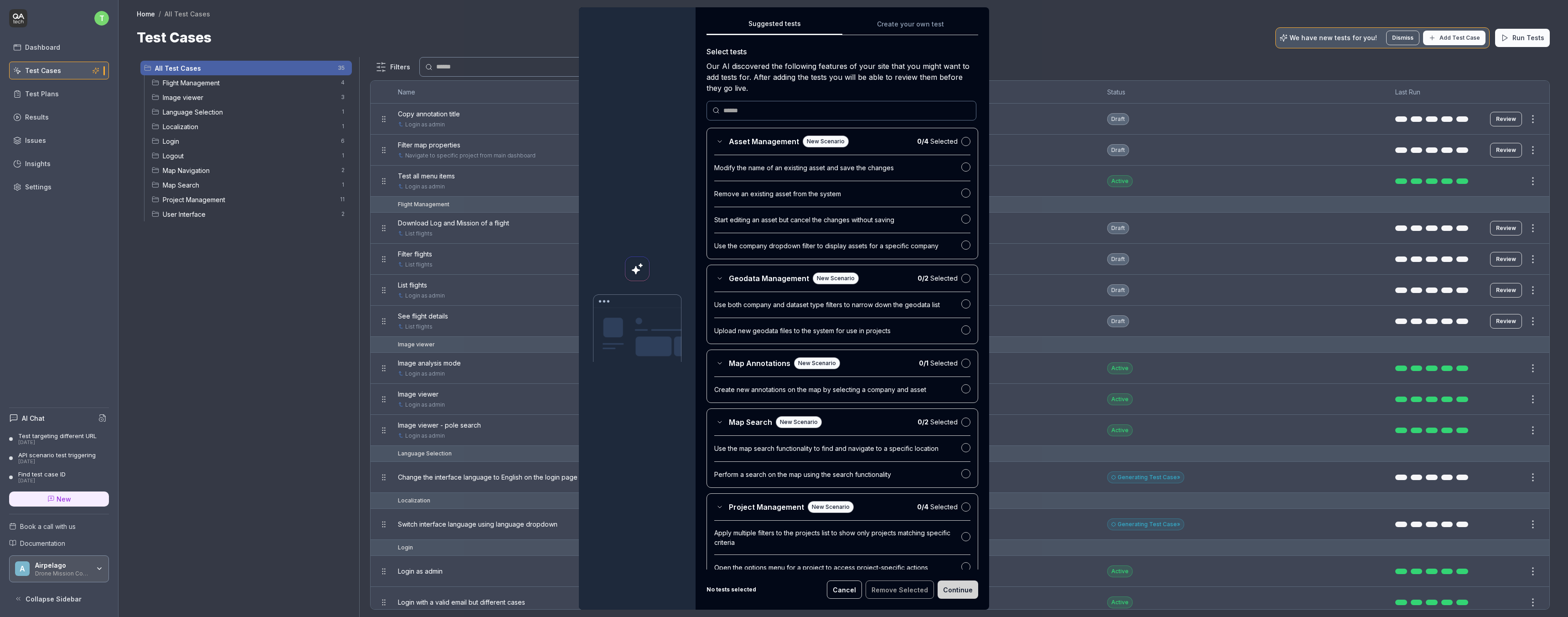
click at [854, 589] on button "Cancel" at bounding box center [844, 590] width 35 height 19
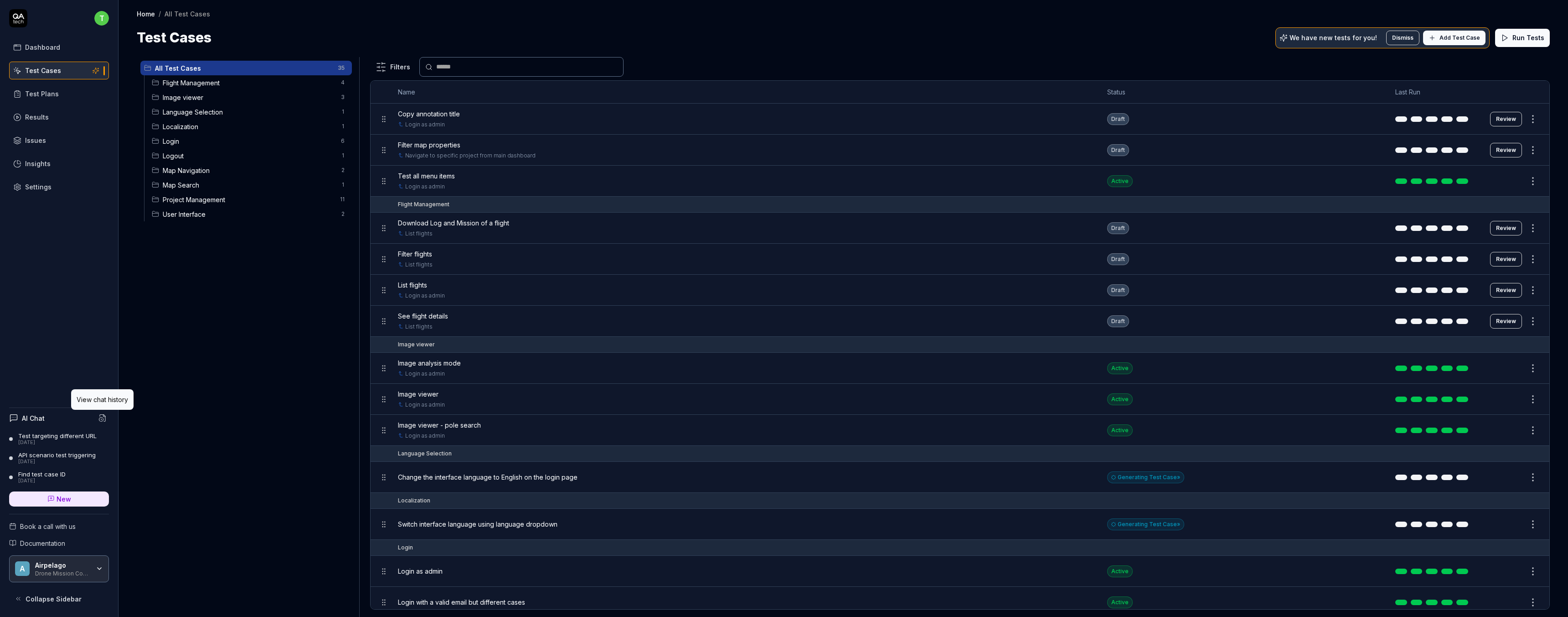
click at [104, 418] on icon at bounding box center [102, 417] width 9 height 9
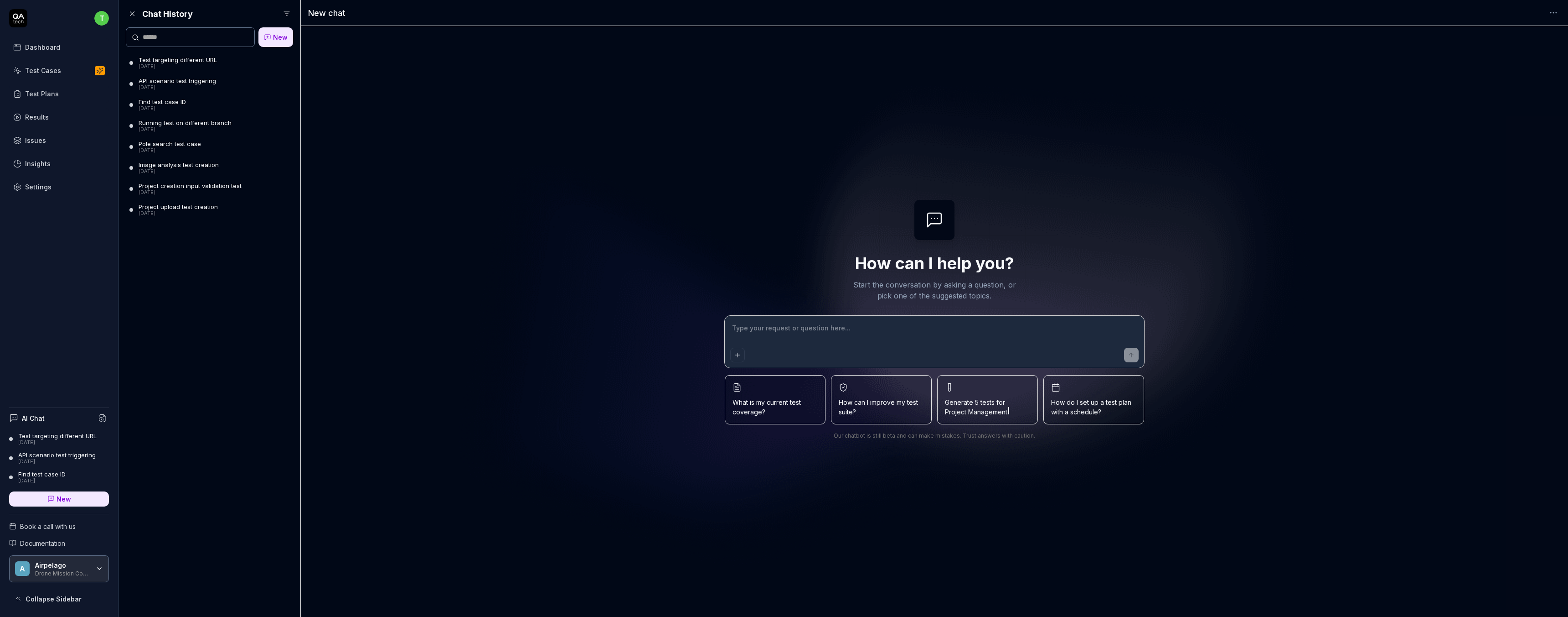
click at [171, 166] on div "Image analysis test creation" at bounding box center [179, 164] width 80 height 7
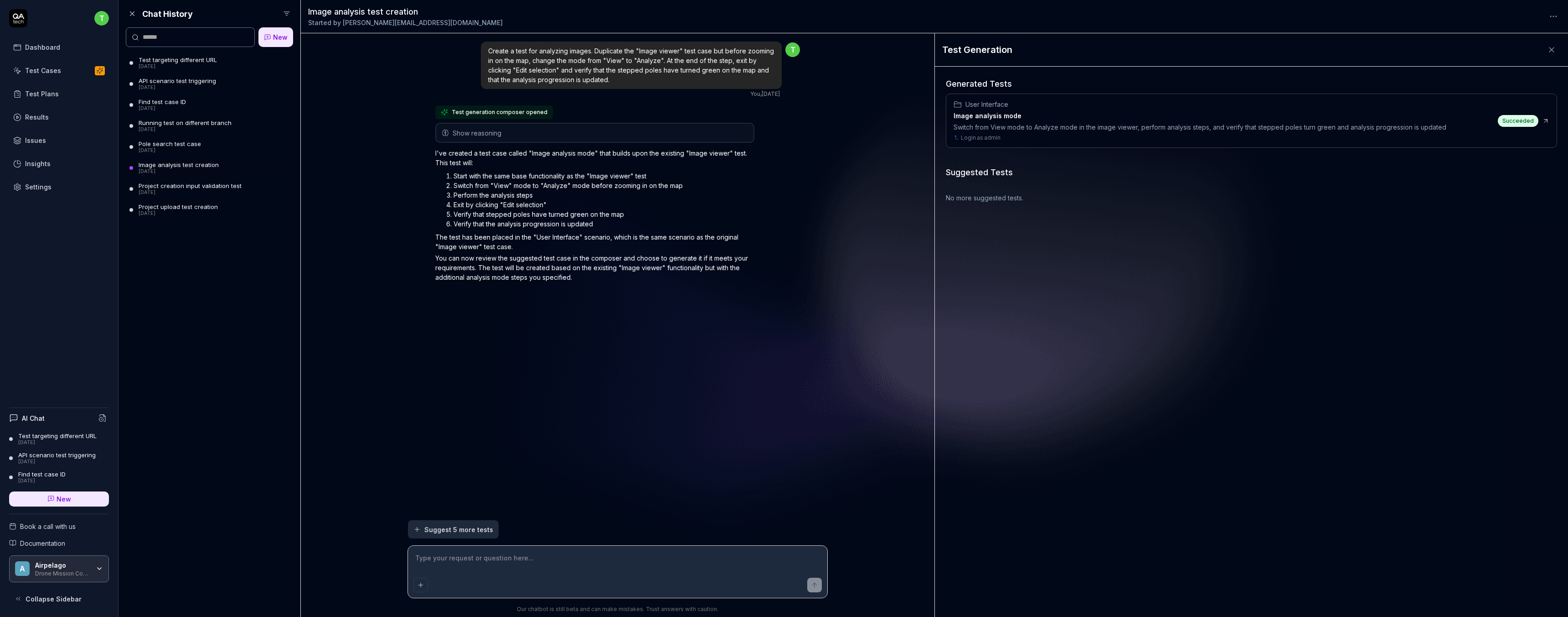
click at [620, 86] on div "Create a test for analyzing images. Duplicate the "Image viewer" test case but …" at bounding box center [631, 65] width 301 height 47
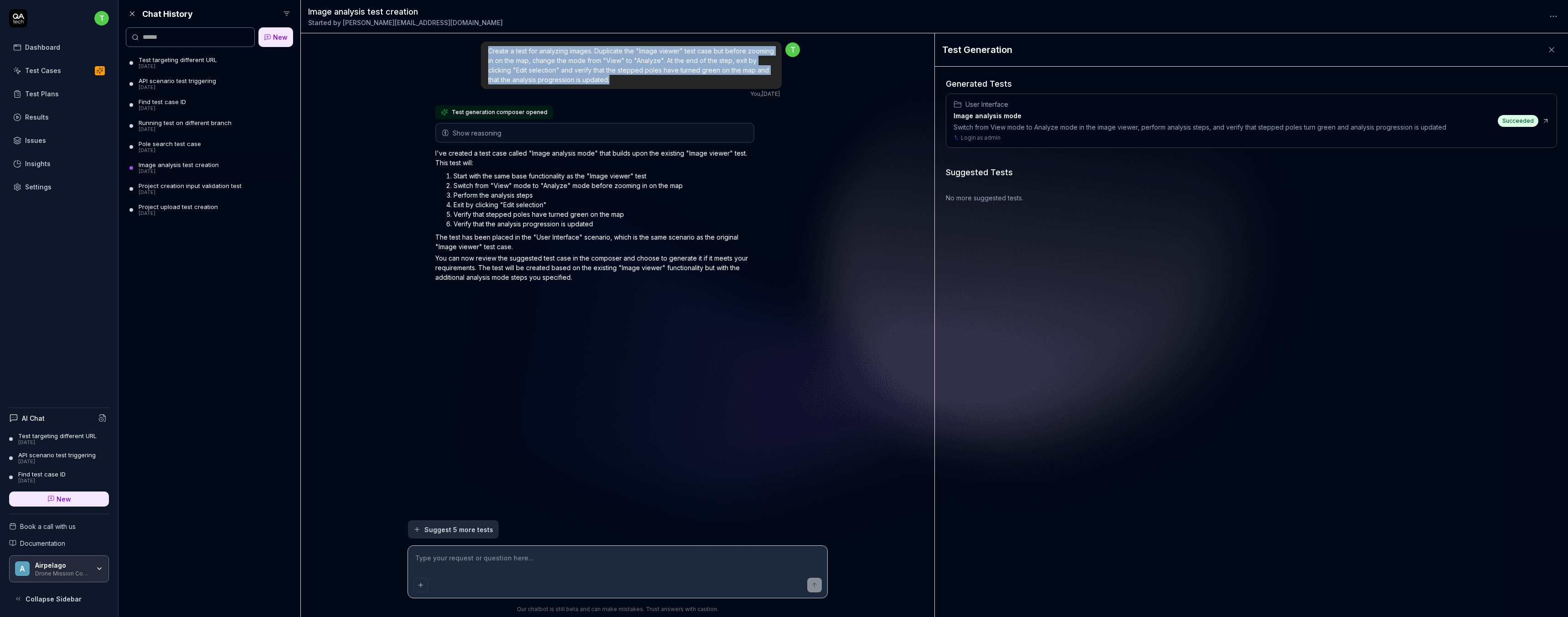
drag, startPoint x: 613, startPoint y: 84, endPoint x: 483, endPoint y: 47, distance: 135.2
click at [483, 47] on div "Create a test for analyzing images. Duplicate the "Image viewer" test case but …" at bounding box center [631, 65] width 301 height 47
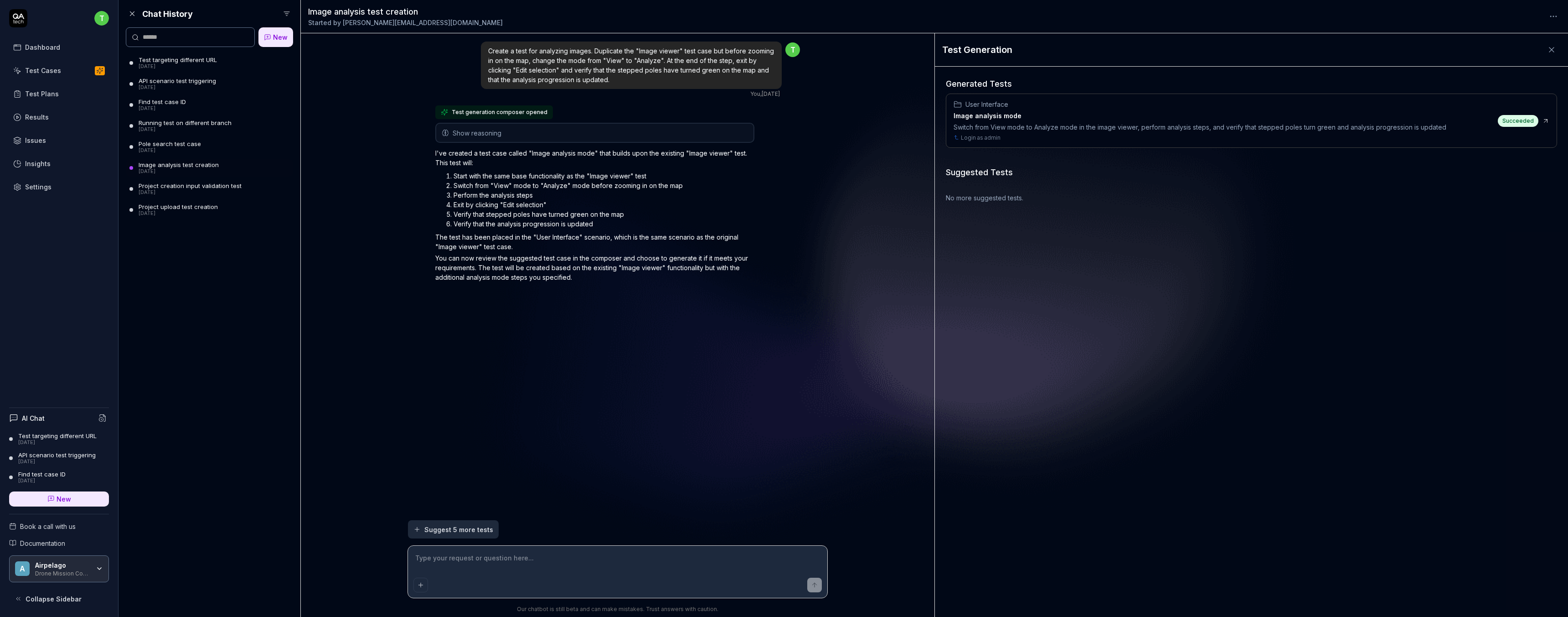
click at [521, 51] on span "Create a test for analyzing images. Duplicate the "Image viewer" test case but …" at bounding box center [630, 65] width 285 height 36
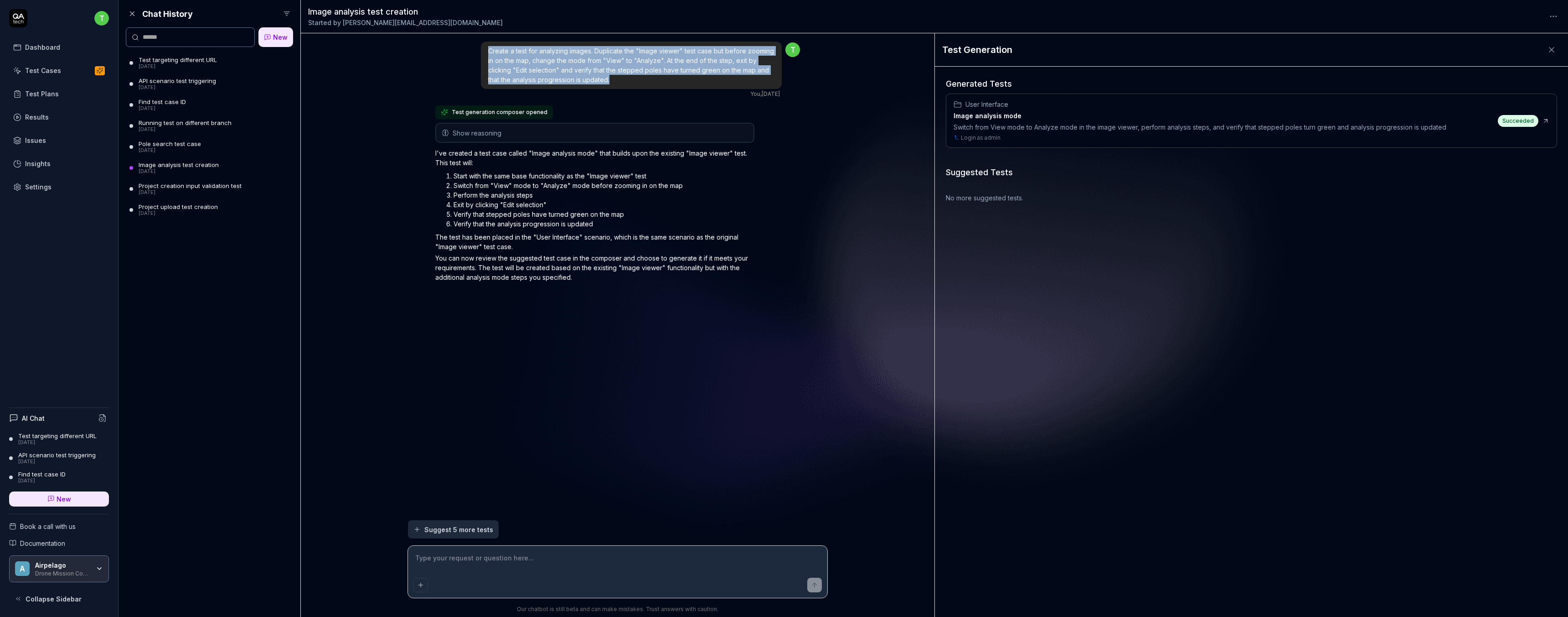
drag, startPoint x: 617, startPoint y: 81, endPoint x: 441, endPoint y: 50, distance: 178.7
click at [441, 50] on div "Create a test for analyzing images. Duplicate the "Image viewer" test case but …" at bounding box center [617, 69] width 364 height 57
click at [14, 19] on icon at bounding box center [19, 19] width 19 height 19
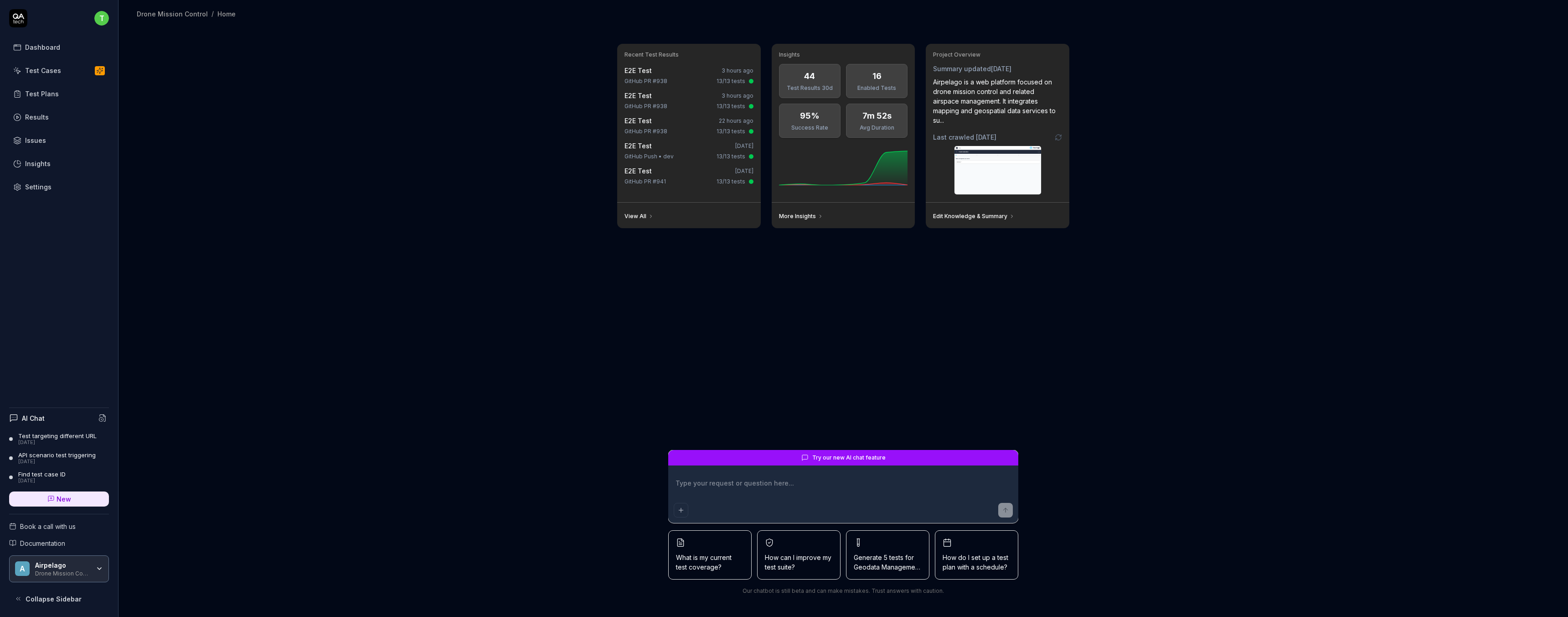
type textarea "*"
click at [50, 66] on div "Test Cases" at bounding box center [43, 70] width 36 height 9
